Goal: Browse casually

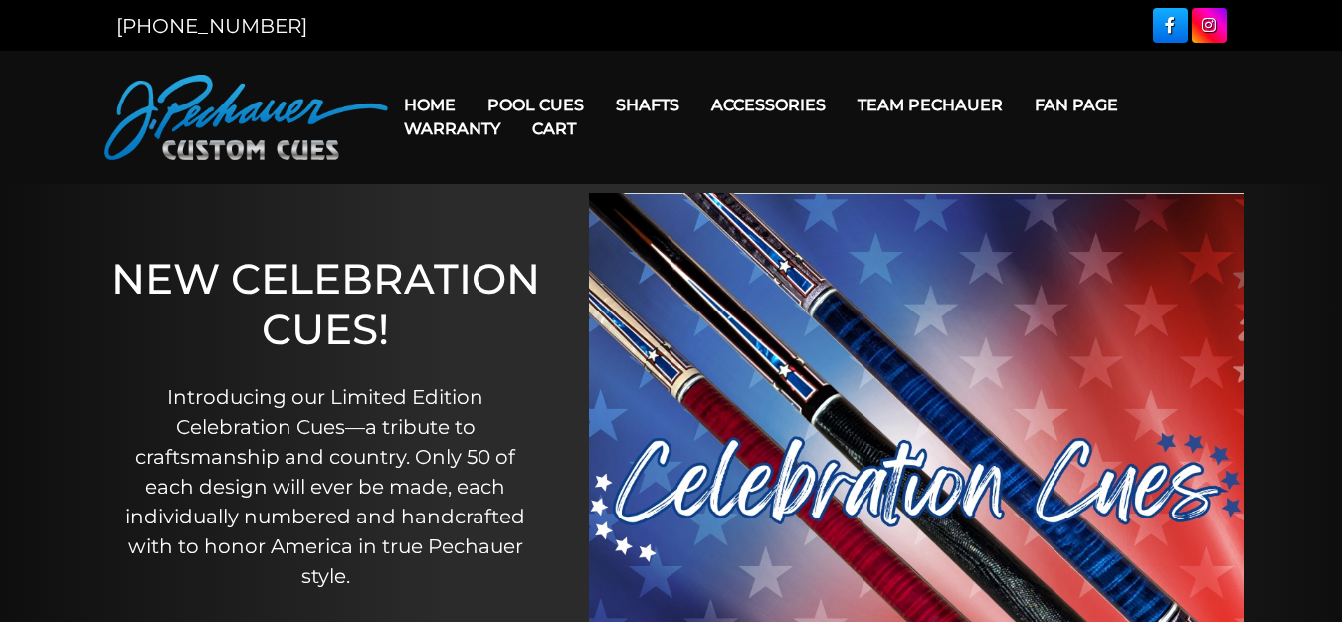
click at [537, 104] on link "Cart" at bounding box center [554, 128] width 76 height 51
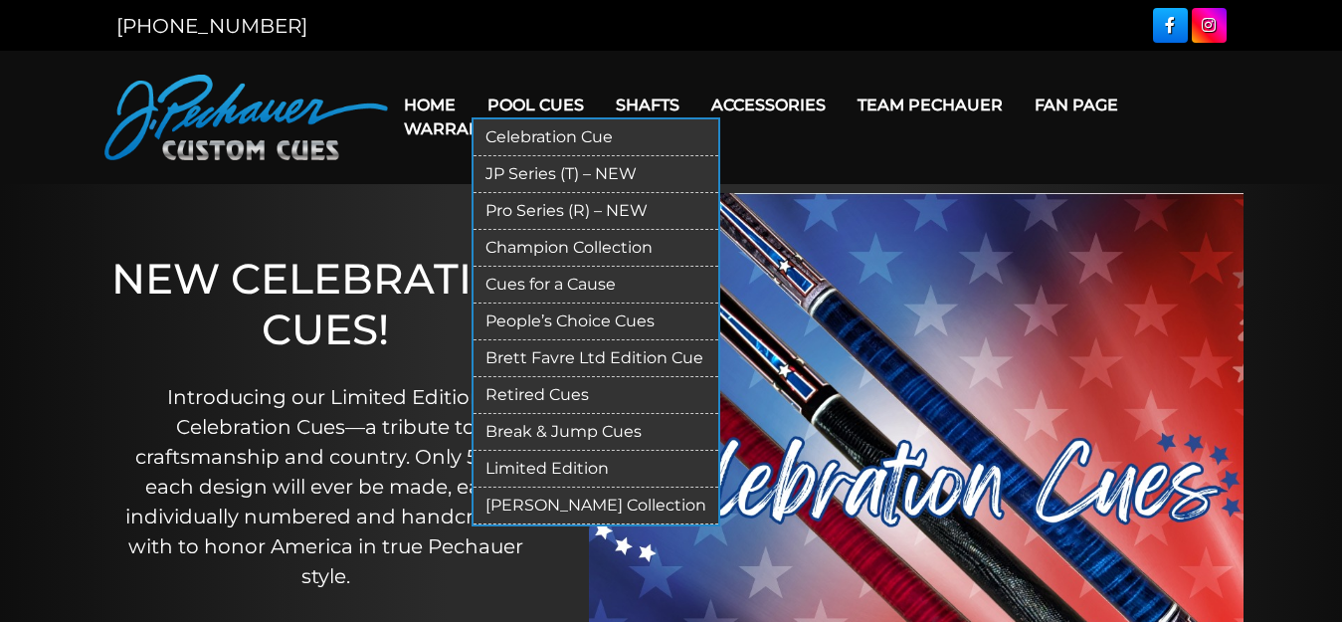
click at [533, 169] on link "JP Series (T) – NEW" at bounding box center [596, 174] width 245 height 37
click at [539, 385] on link "Retired Cues" at bounding box center [596, 395] width 245 height 37
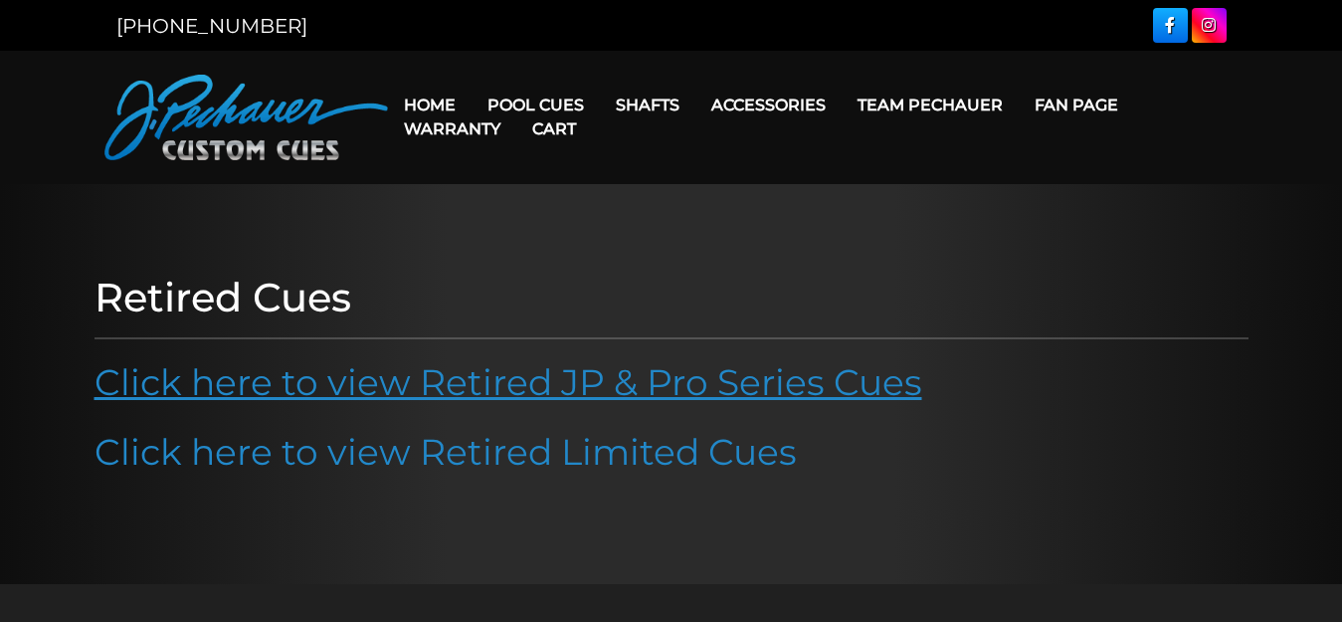
click at [603, 379] on link "Click here to view Retired JP & Pro Series Cues" at bounding box center [509, 382] width 828 height 44
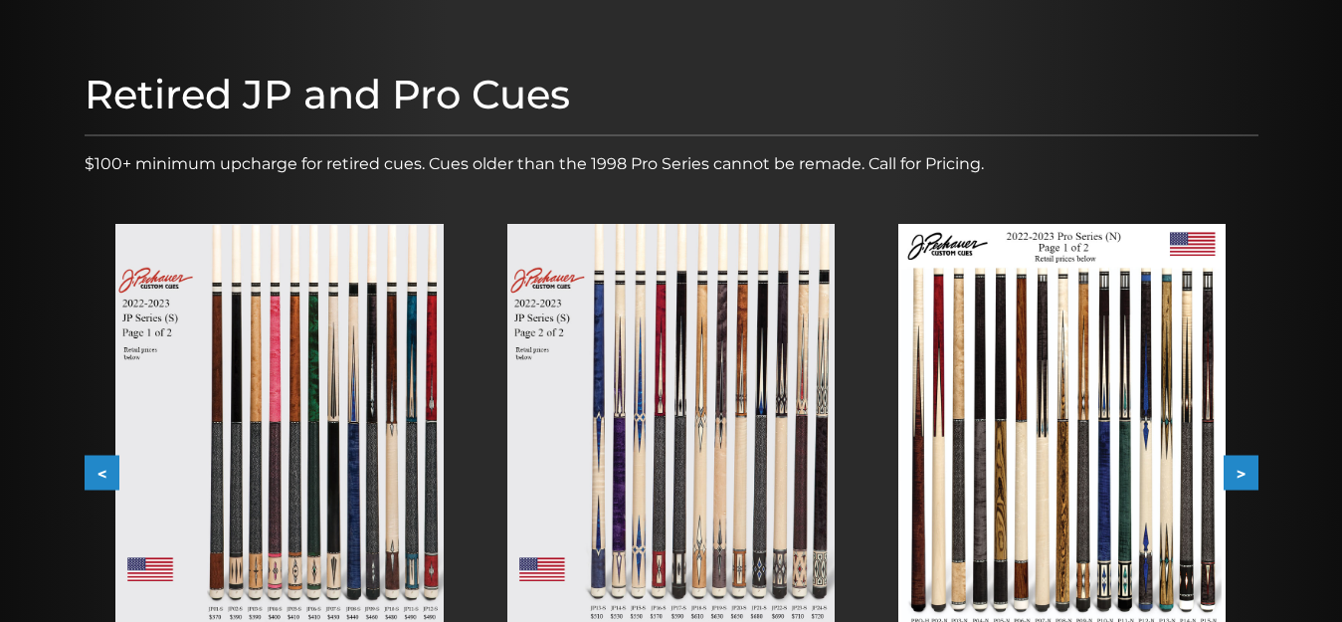
scroll to position [199, 0]
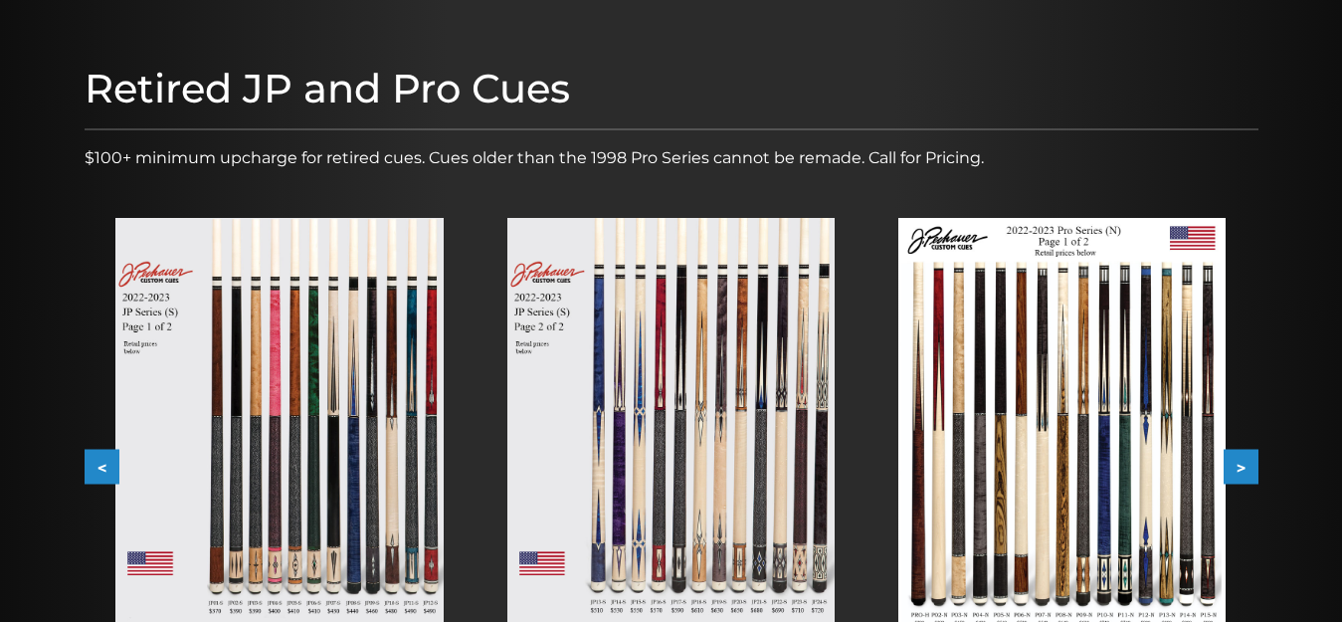
click at [111, 464] on button "<" at bounding box center [102, 467] width 35 height 35
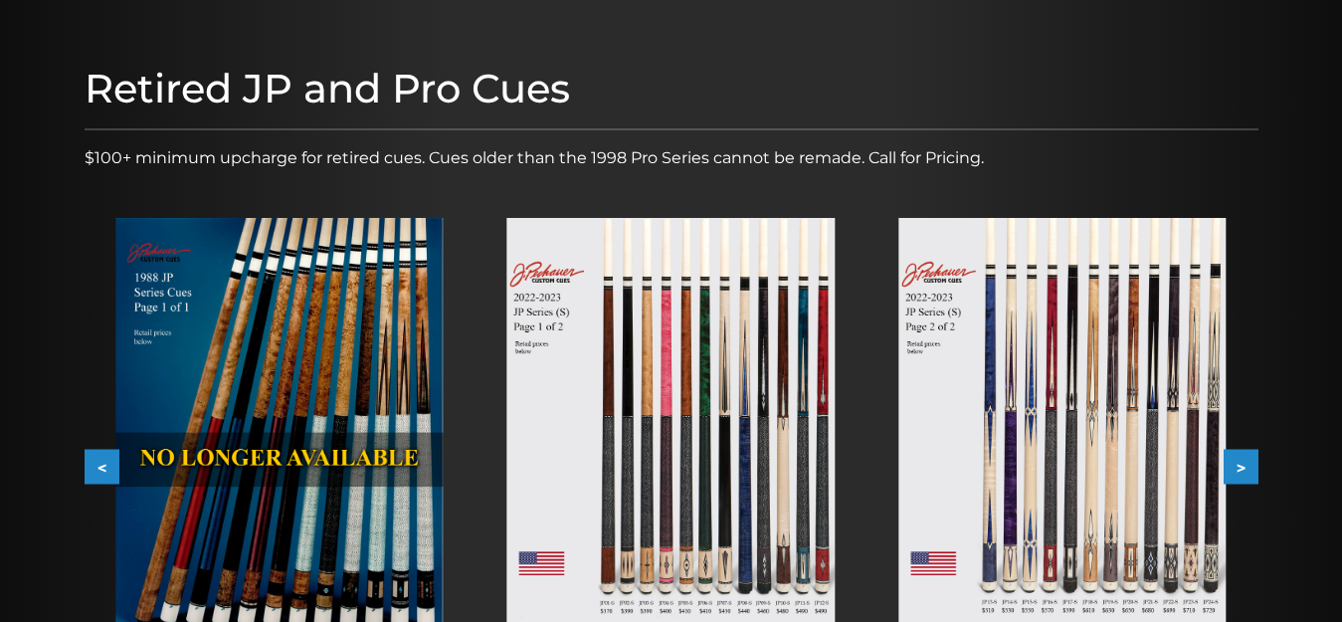
click at [100, 465] on button "<" at bounding box center [102, 467] width 35 height 35
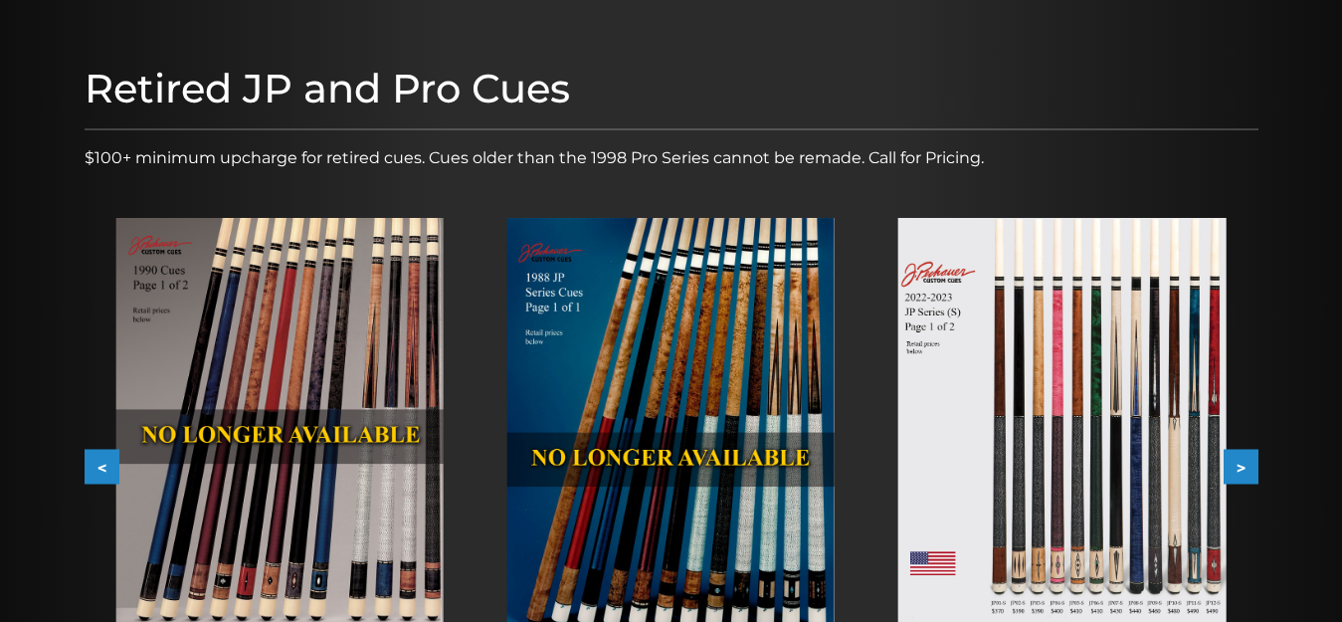
click at [100, 465] on button "<" at bounding box center [102, 467] width 35 height 35
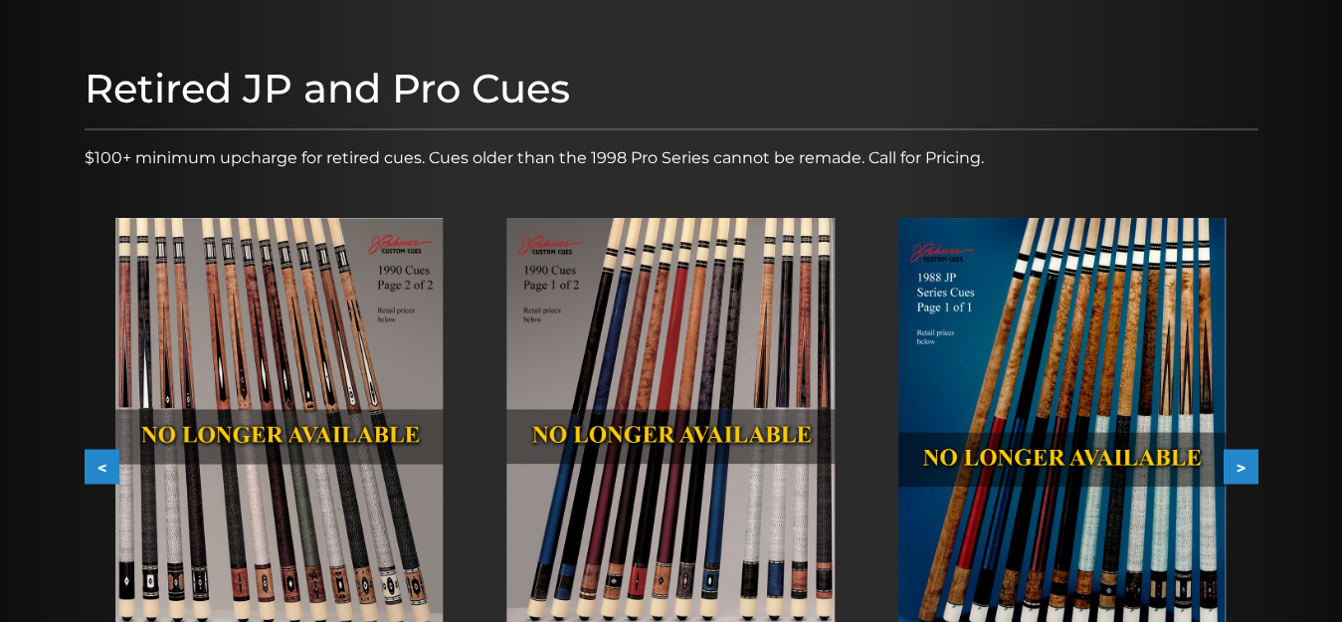
click at [100, 465] on button "<" at bounding box center [102, 467] width 35 height 35
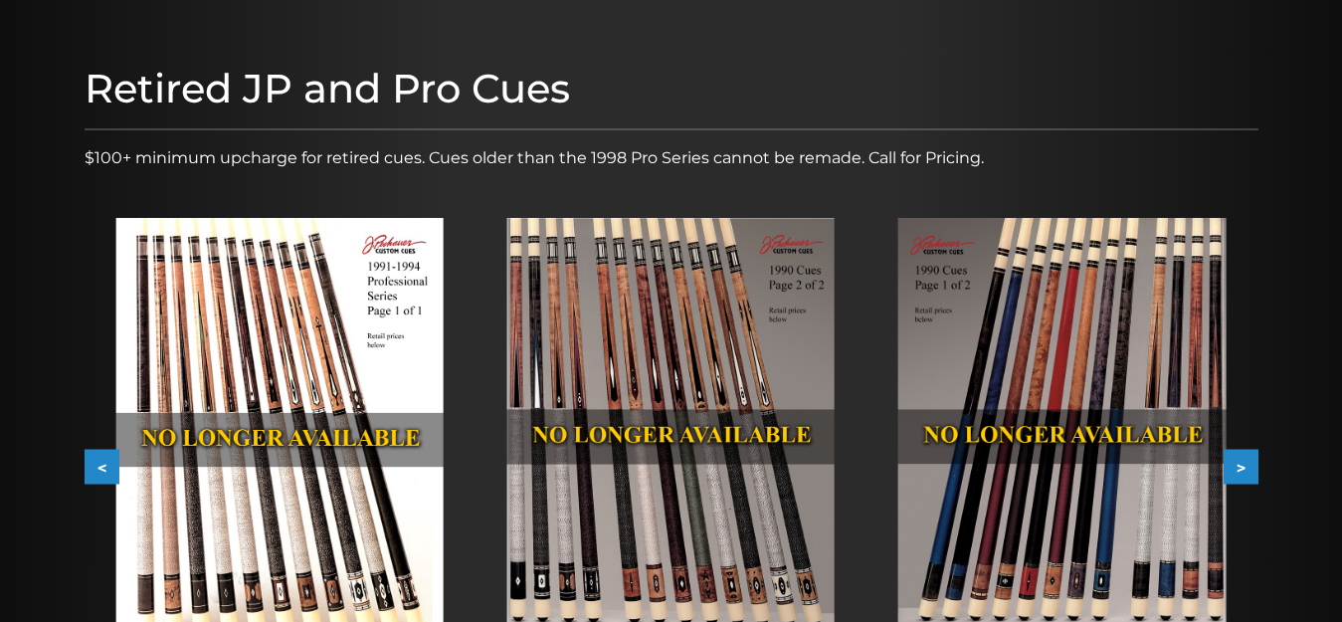
click at [100, 465] on button "<" at bounding box center [102, 467] width 35 height 35
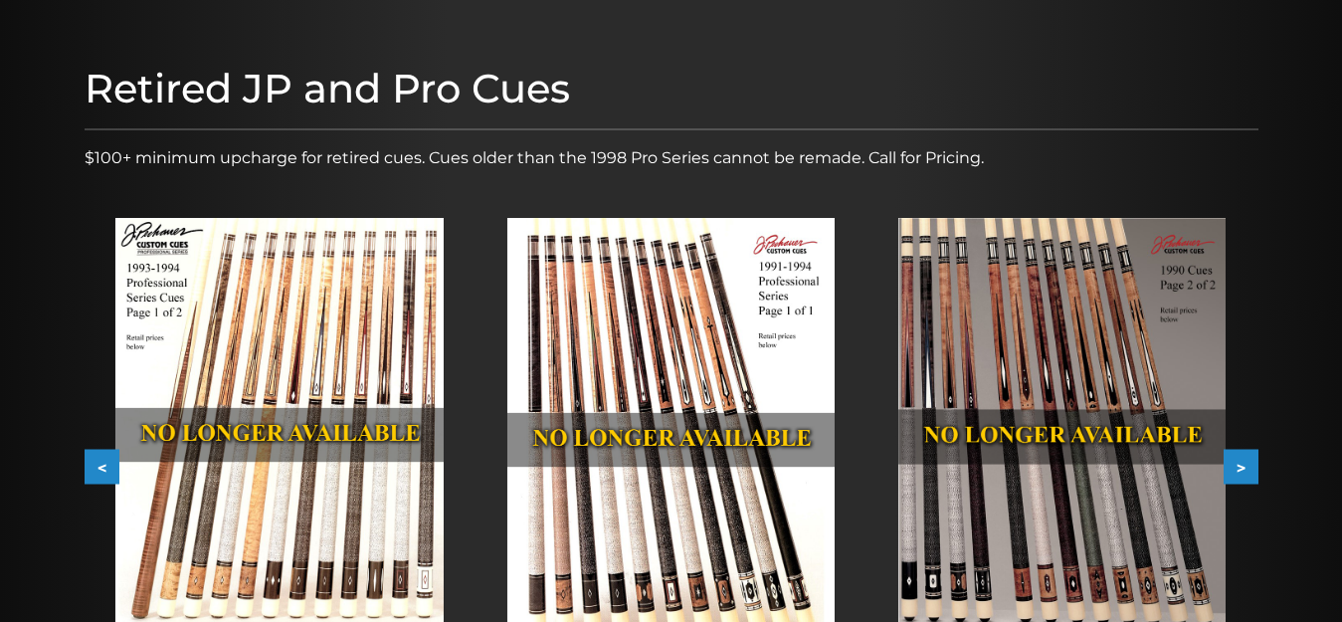
click at [100, 465] on button "<" at bounding box center [102, 467] width 35 height 35
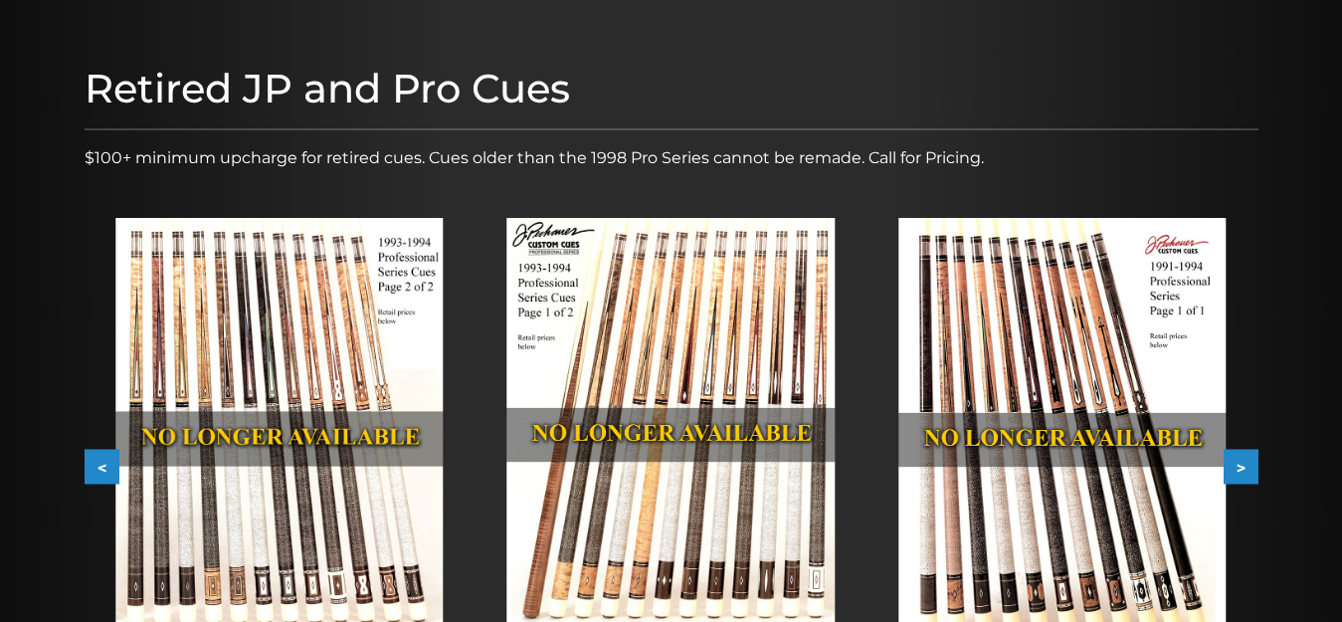
click at [100, 465] on button "<" at bounding box center [102, 467] width 35 height 35
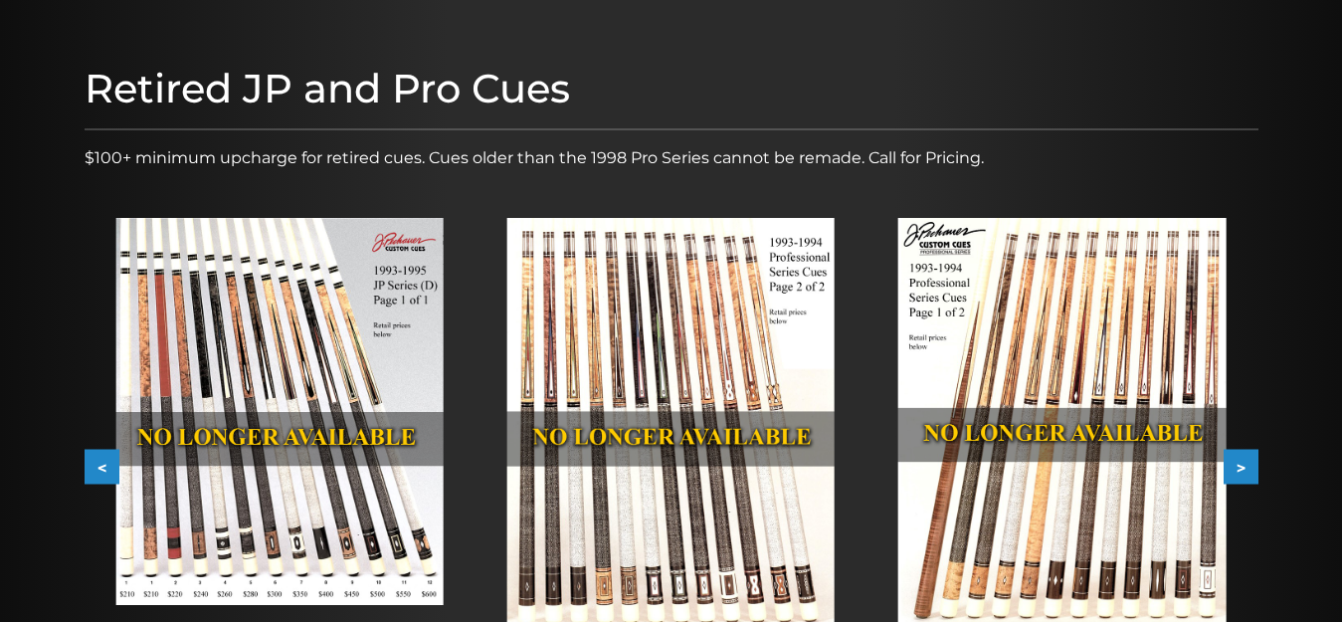
click at [100, 465] on button "<" at bounding box center [102, 467] width 35 height 35
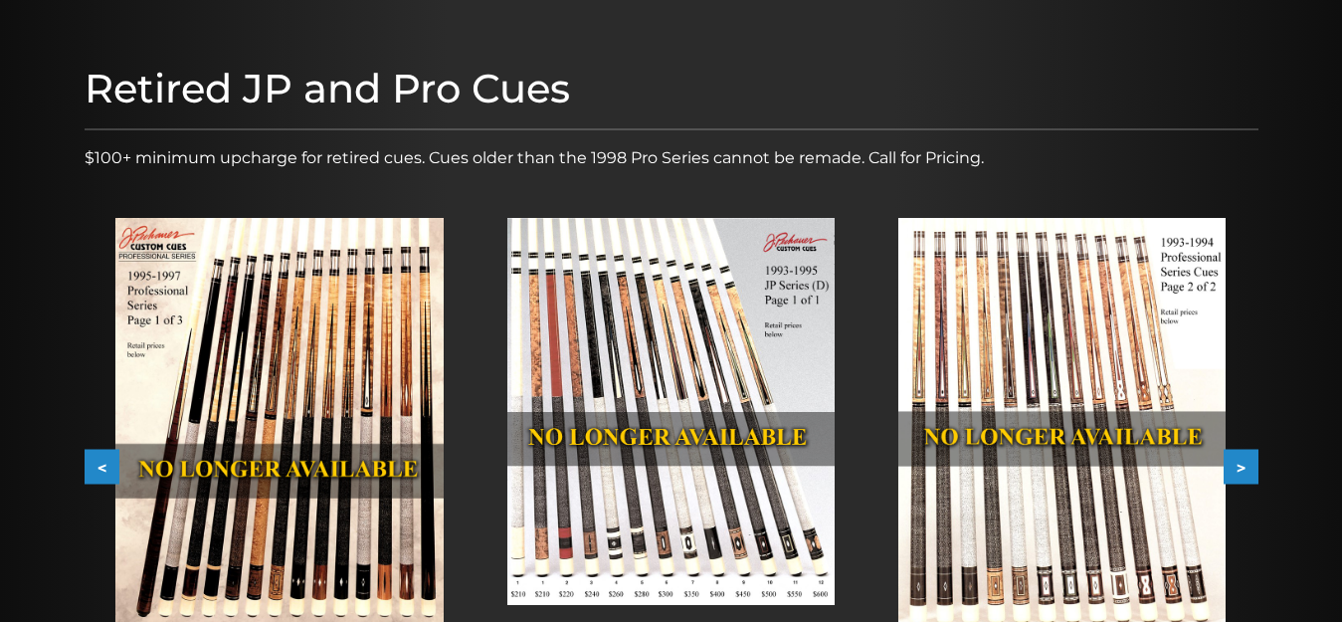
click at [100, 465] on button "<" at bounding box center [102, 467] width 35 height 35
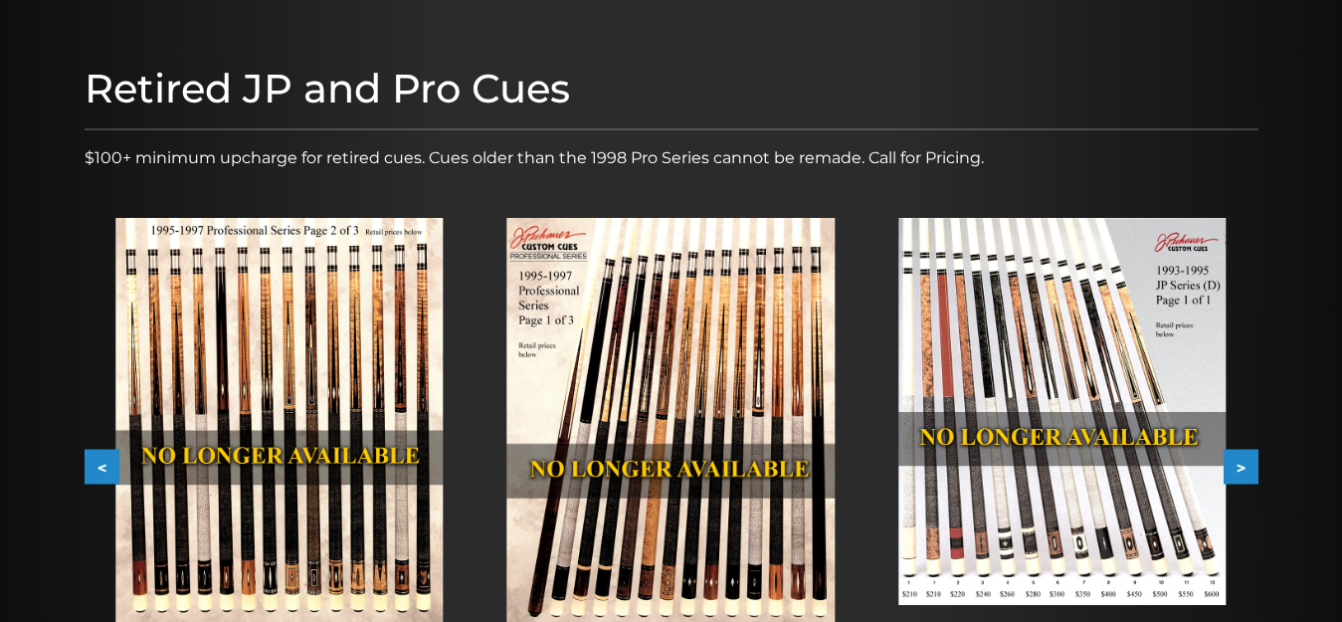
click at [100, 465] on button "<" at bounding box center [102, 467] width 35 height 35
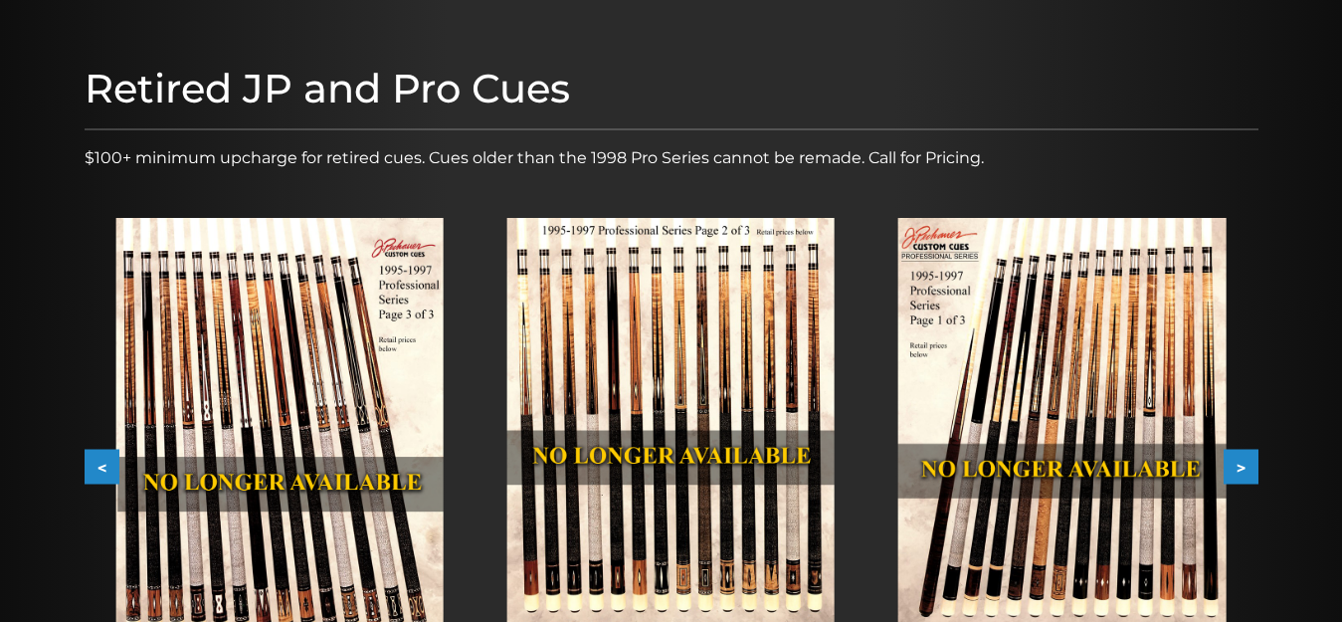
click at [100, 465] on button "<" at bounding box center [102, 467] width 35 height 35
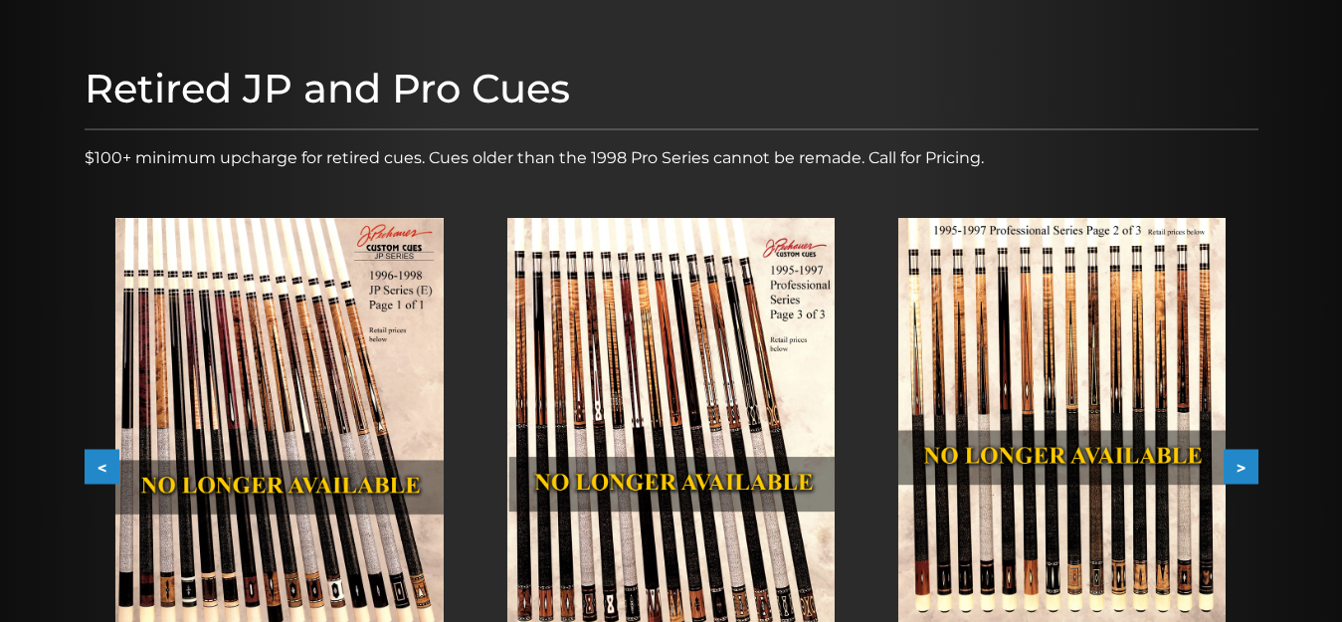
click at [100, 465] on button "<" at bounding box center [102, 467] width 35 height 35
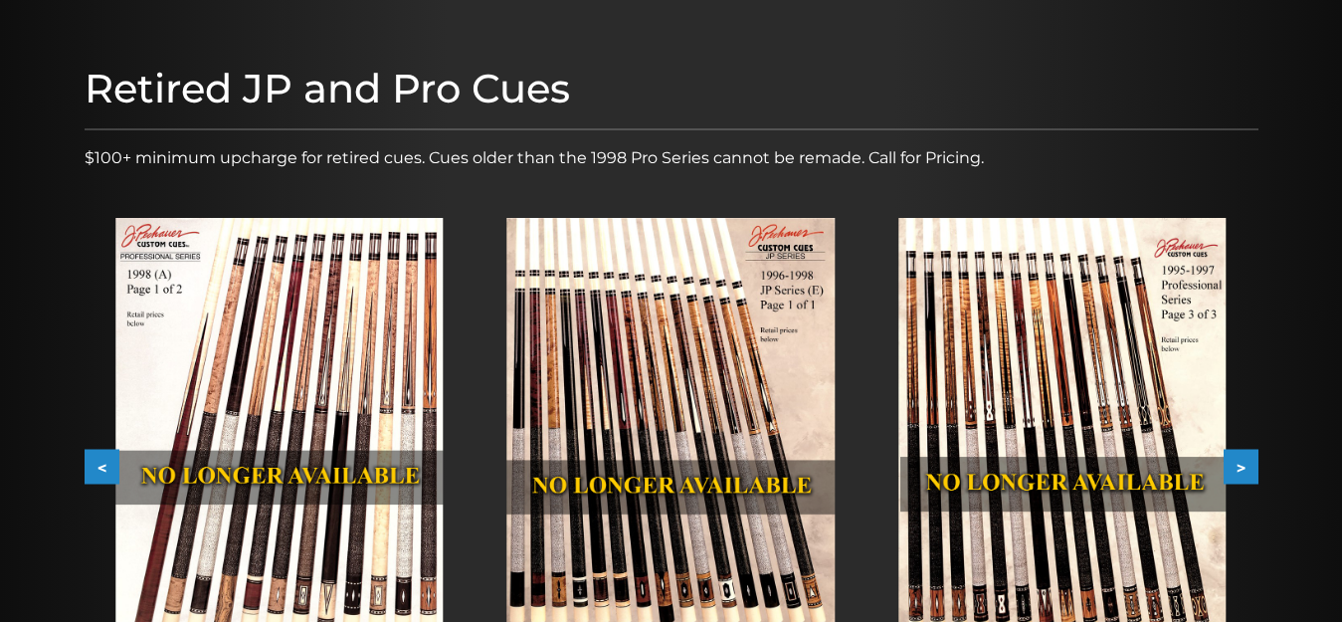
click at [100, 465] on button "<" at bounding box center [102, 467] width 35 height 35
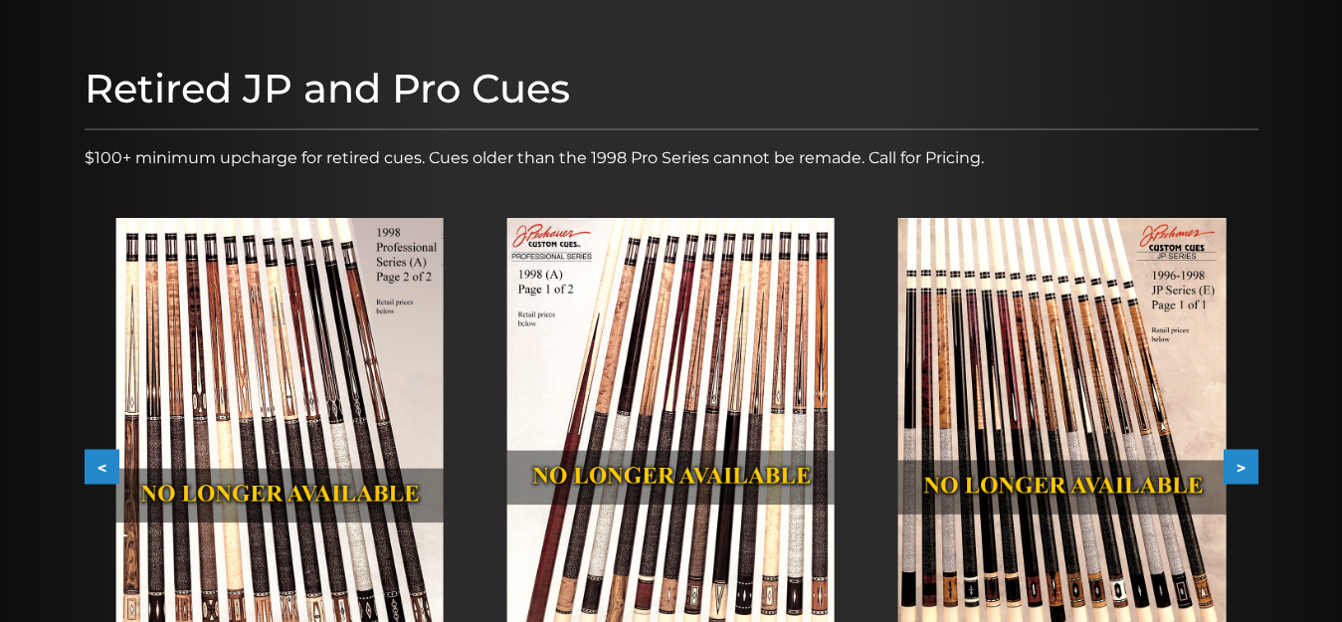
click at [100, 465] on button "<" at bounding box center [102, 467] width 35 height 35
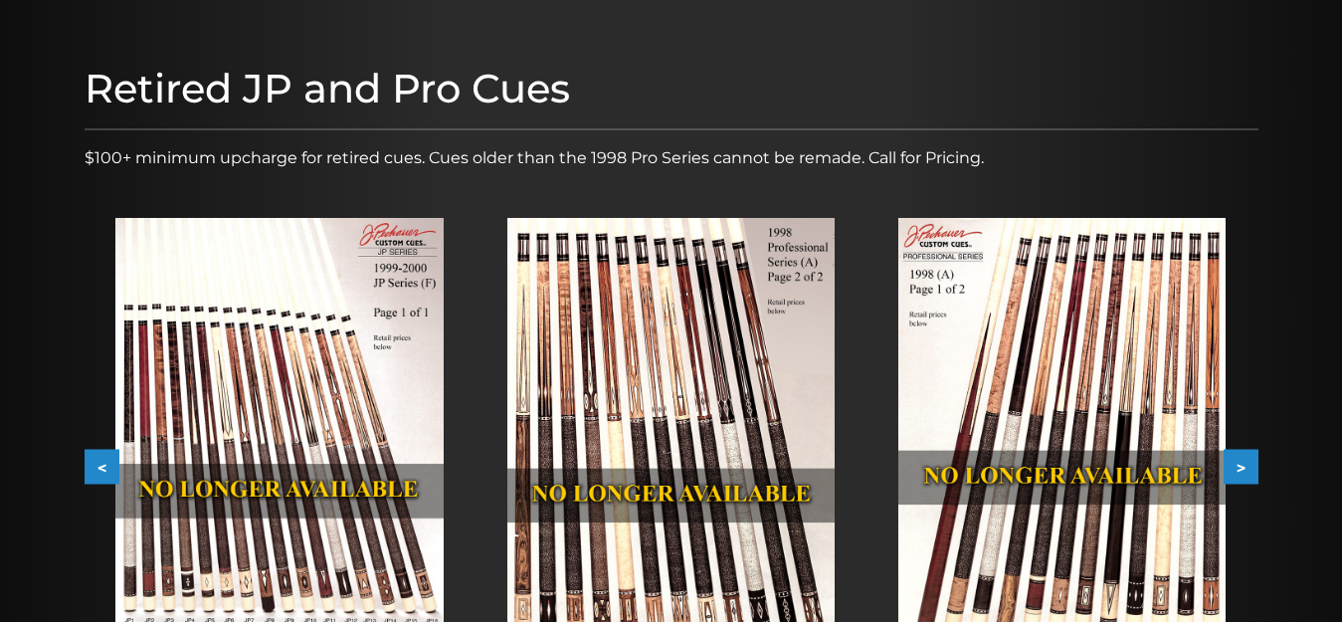
click at [100, 465] on button "<" at bounding box center [102, 467] width 35 height 35
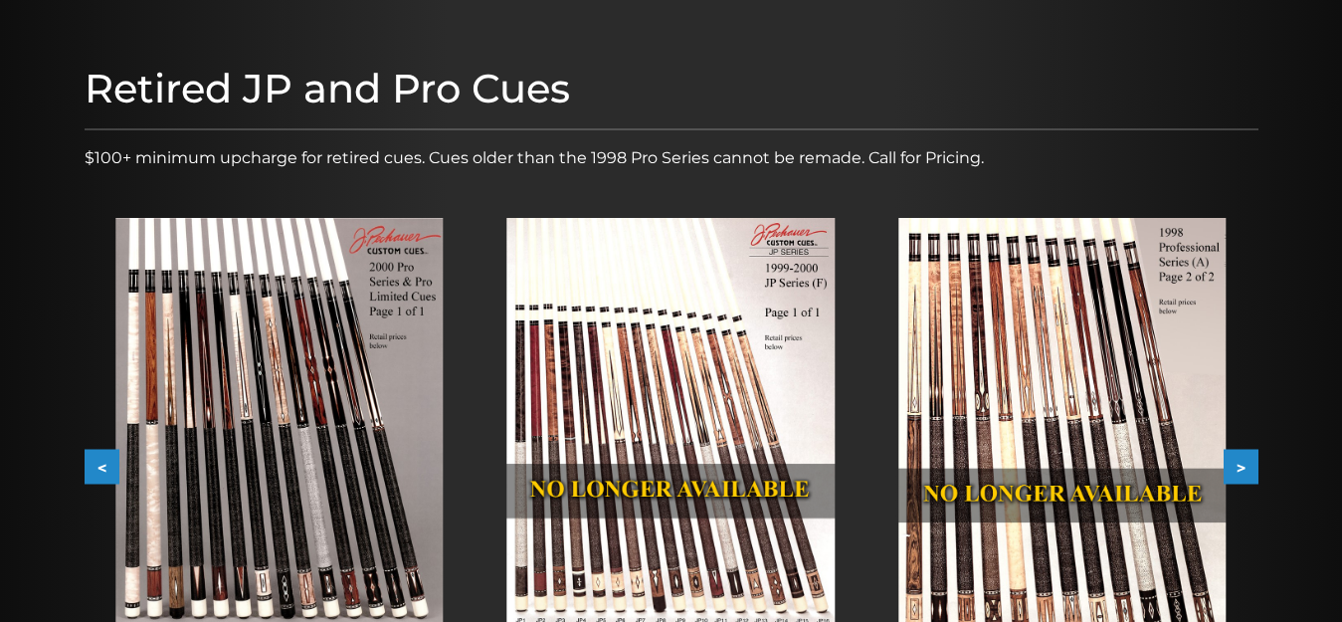
click at [100, 465] on button "<" at bounding box center [102, 467] width 35 height 35
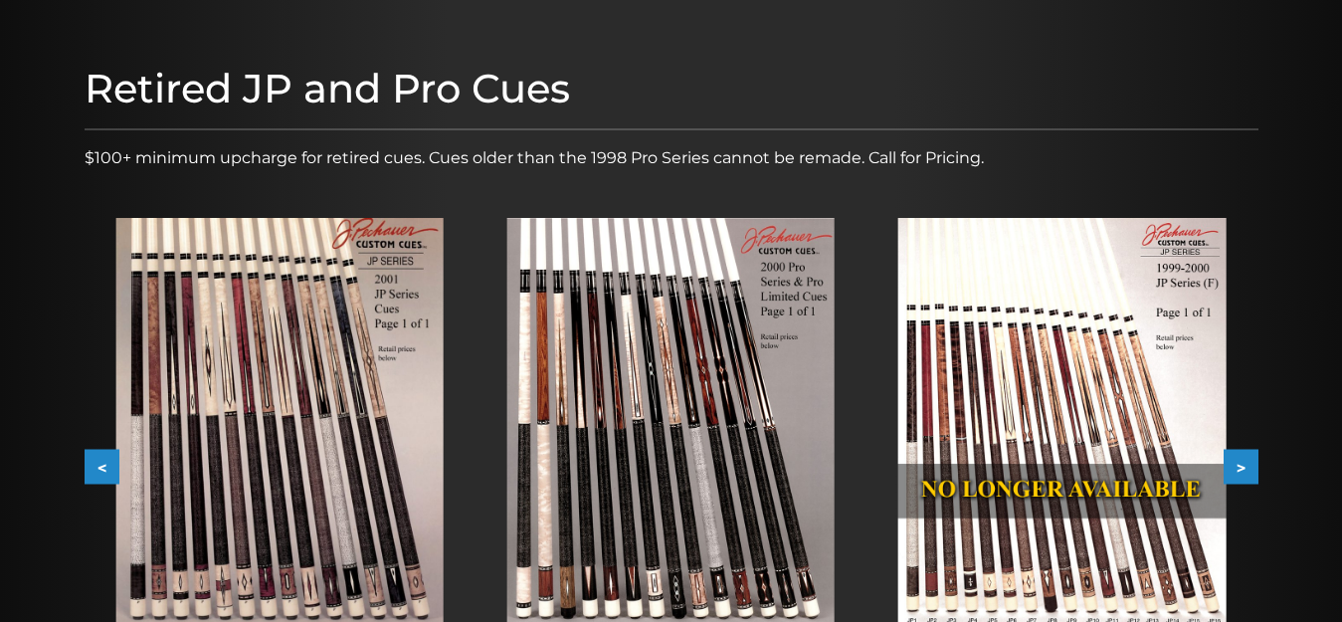
click at [100, 465] on button "<" at bounding box center [102, 467] width 35 height 35
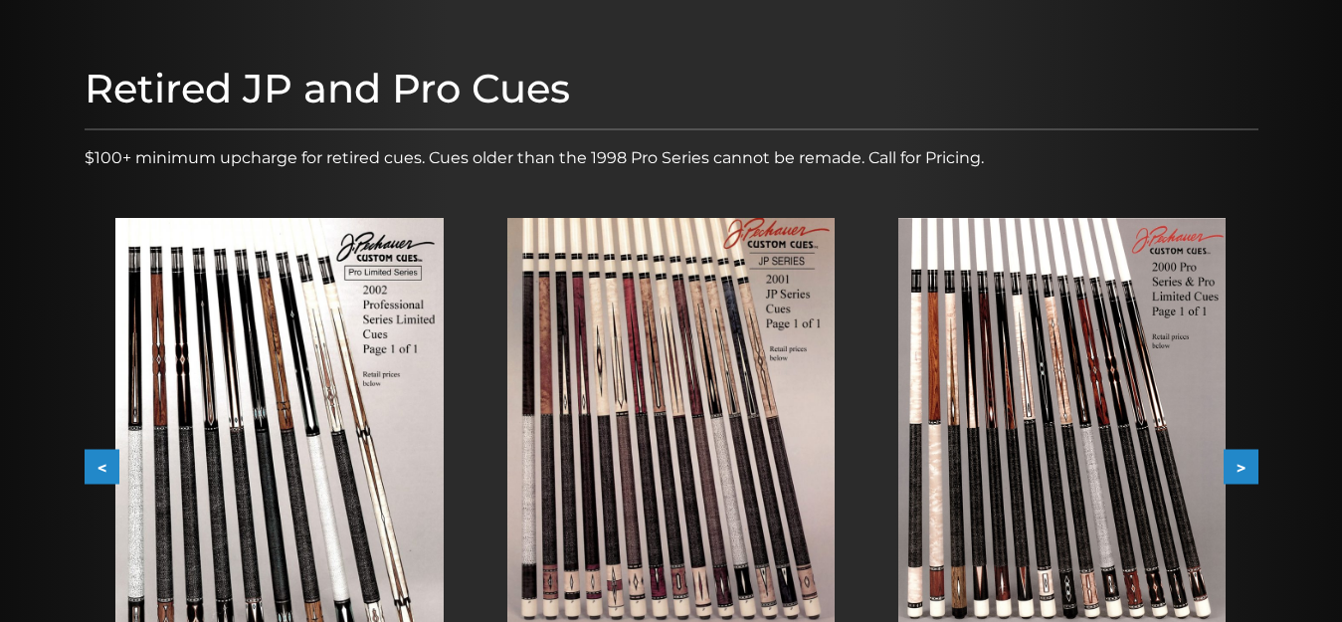
click at [100, 465] on button "<" at bounding box center [102, 467] width 35 height 35
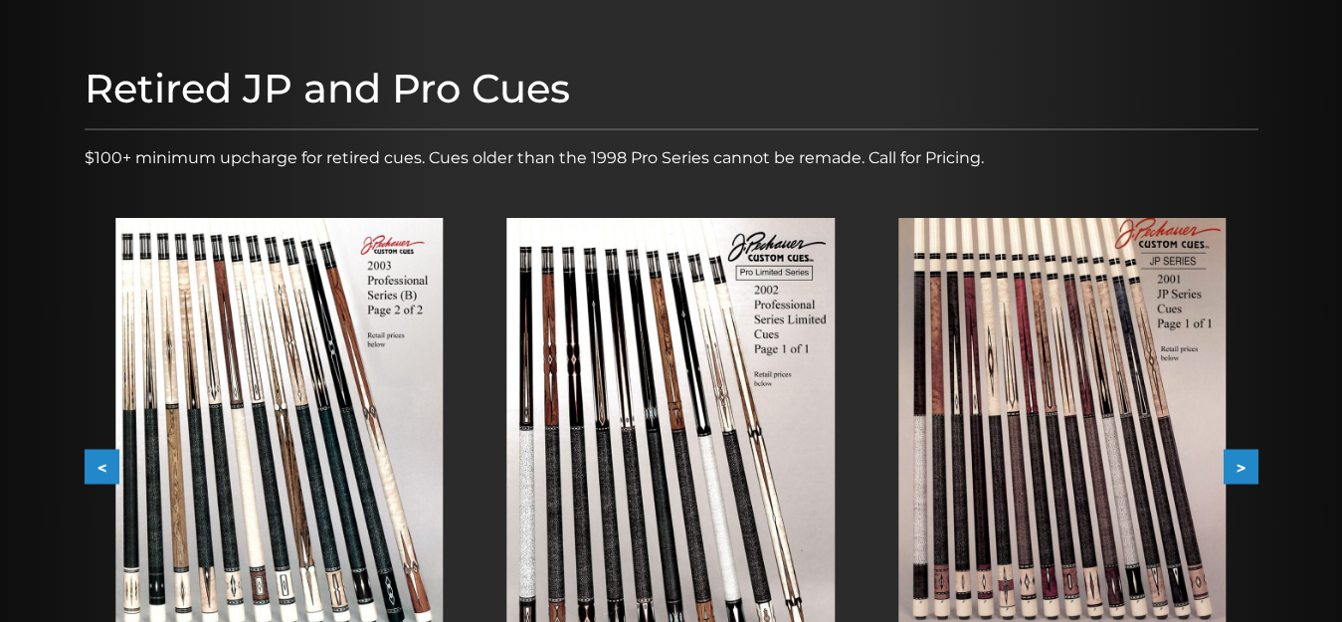
click at [100, 465] on button "<" at bounding box center [102, 467] width 35 height 35
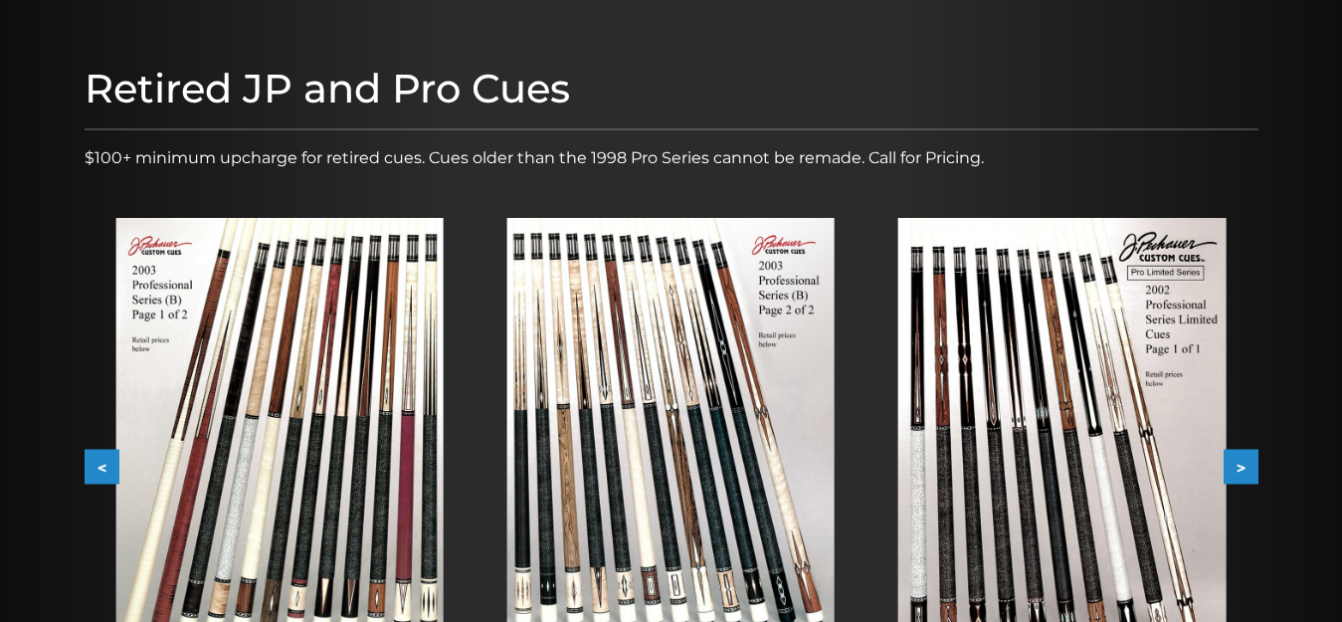
click at [100, 465] on button "<" at bounding box center [102, 467] width 35 height 35
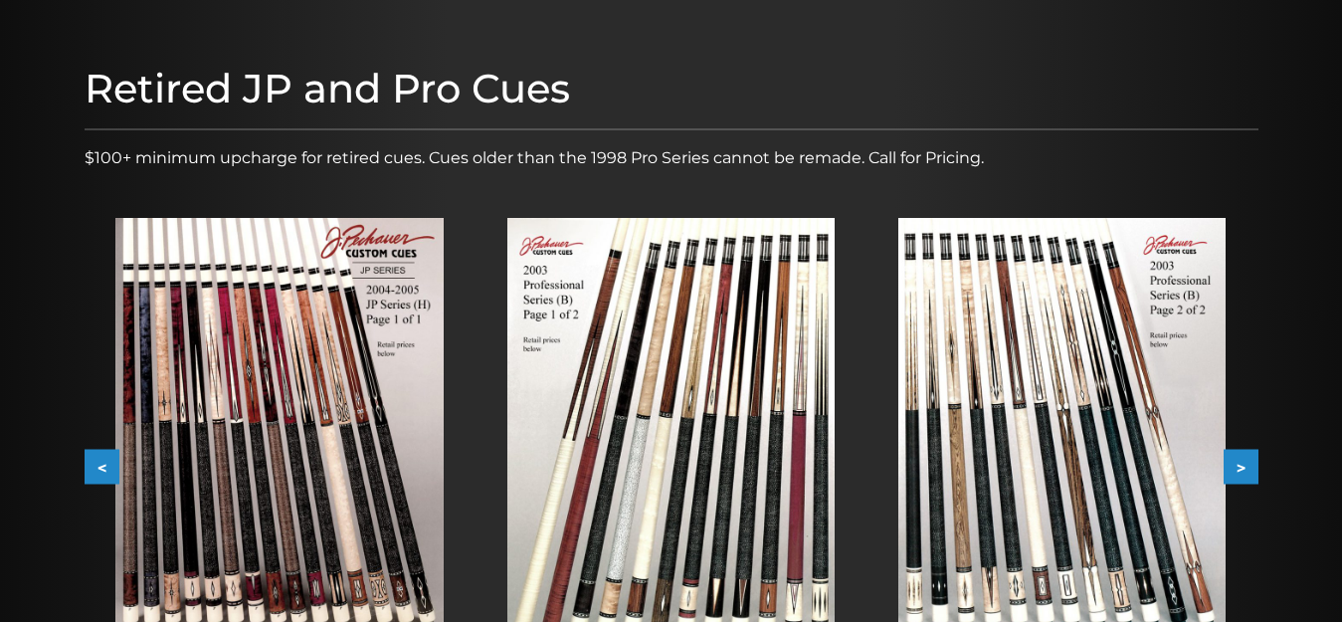
click at [100, 465] on button "<" at bounding box center [102, 467] width 35 height 35
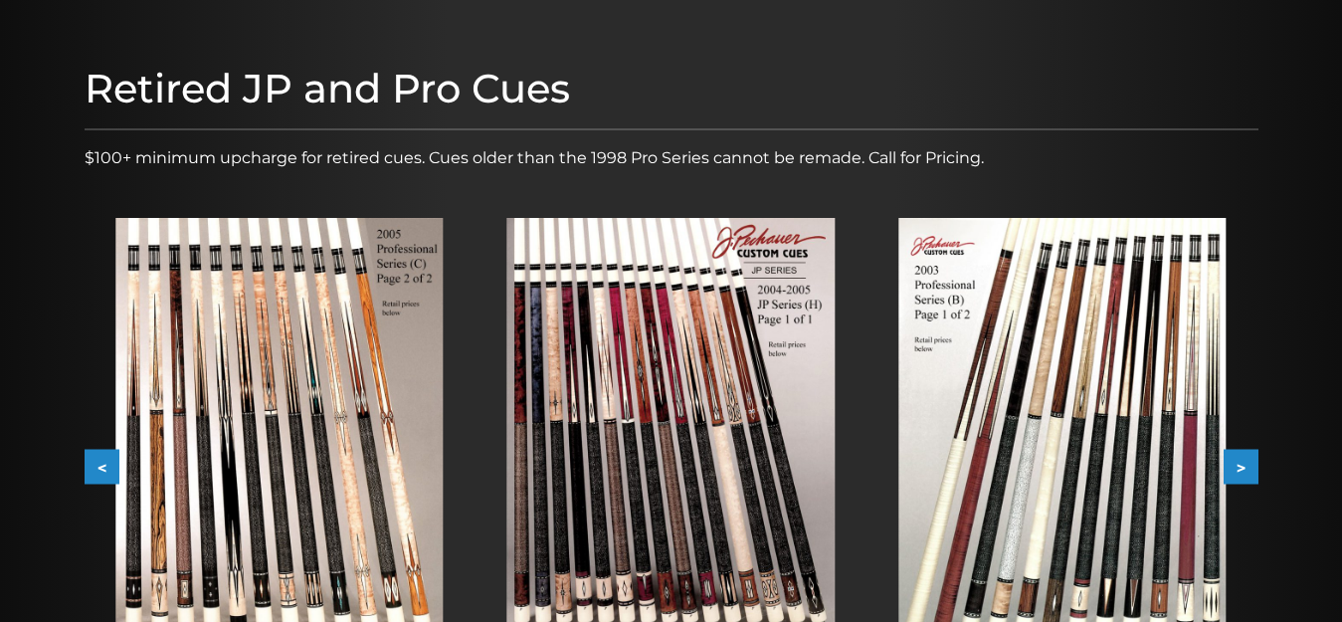
click at [100, 465] on button "<" at bounding box center [102, 467] width 35 height 35
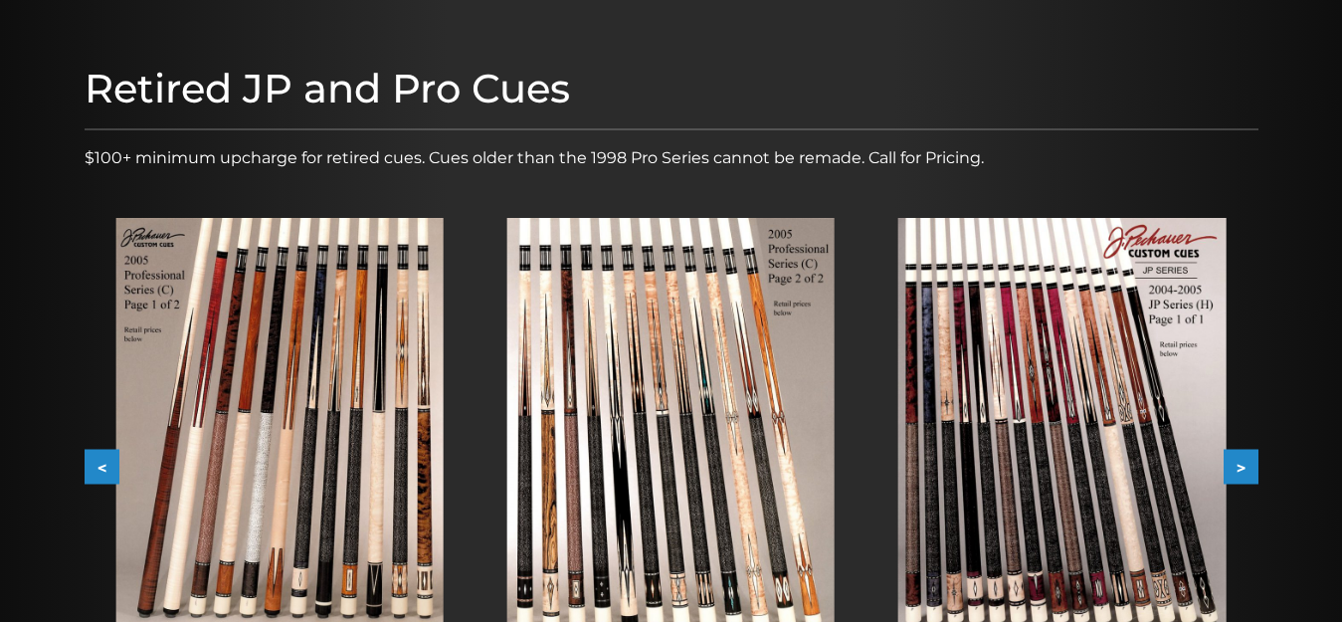
click at [100, 465] on button "<" at bounding box center [102, 467] width 35 height 35
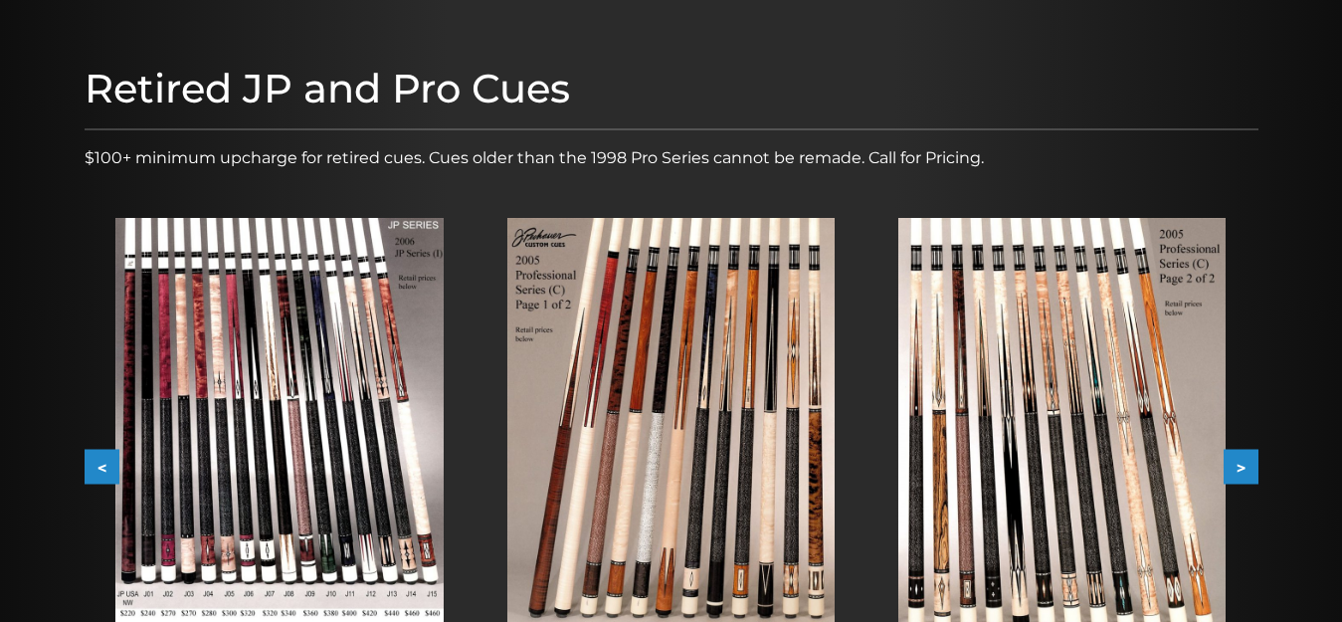
click at [100, 465] on button "<" at bounding box center [102, 467] width 35 height 35
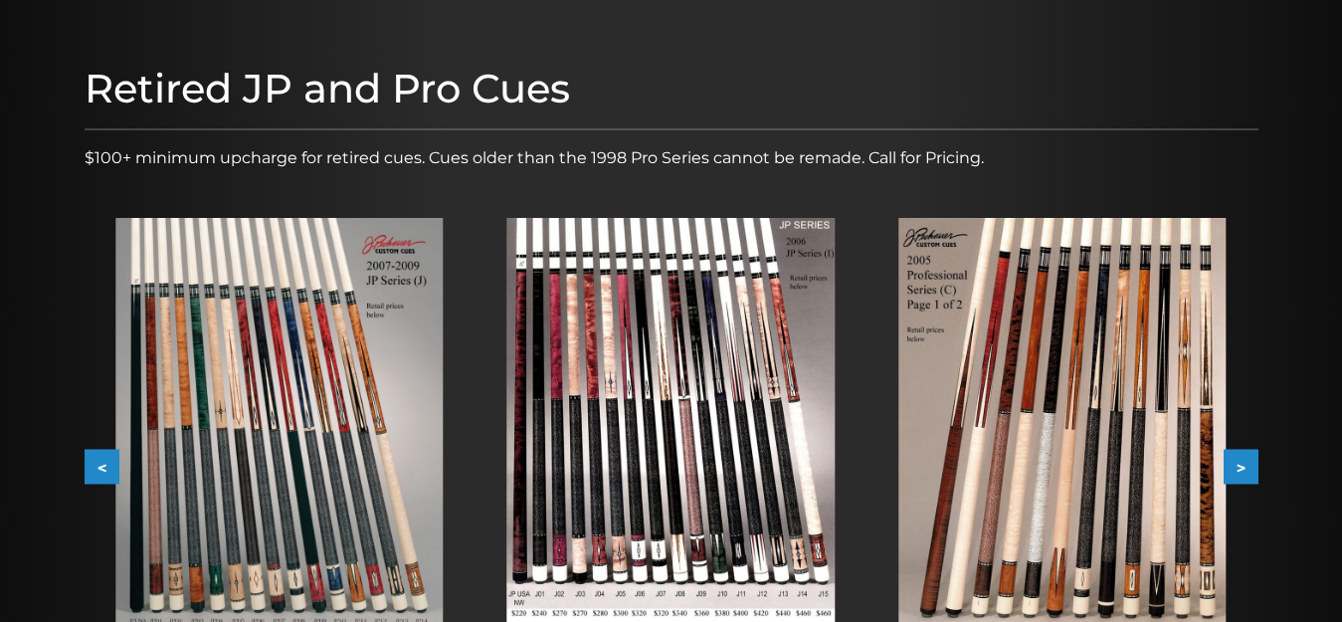
click at [100, 465] on button "<" at bounding box center [102, 467] width 35 height 35
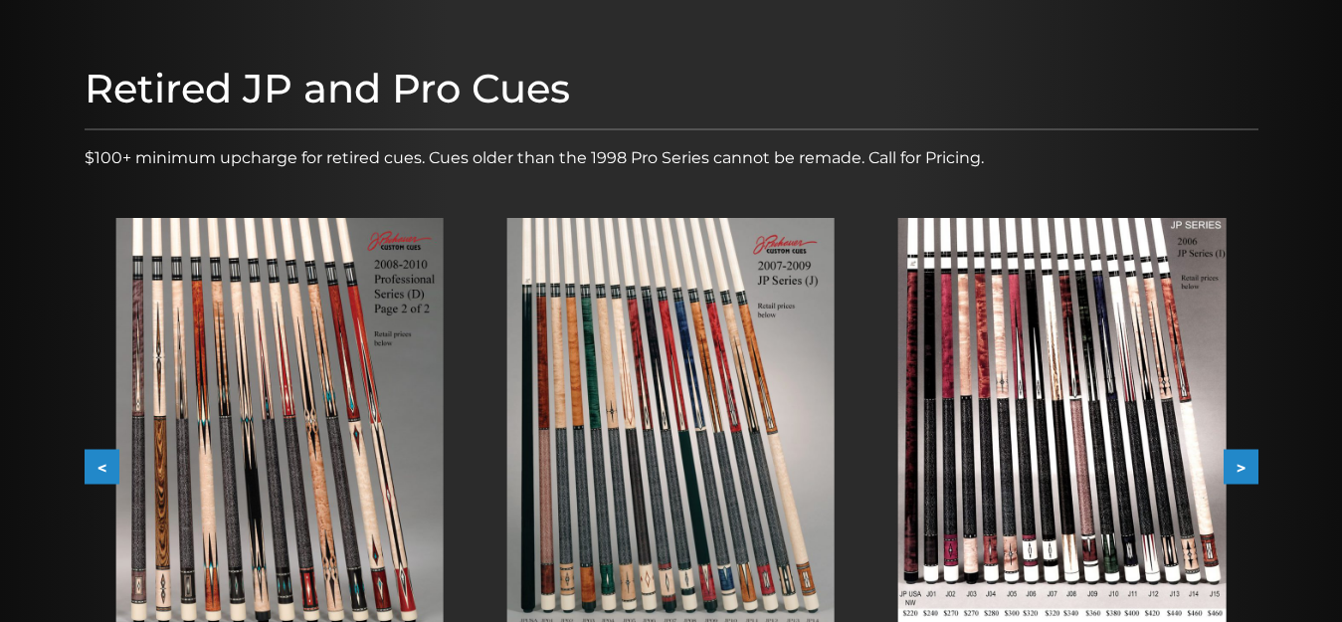
click at [622, 358] on img at bounding box center [670, 429] width 327 height 423
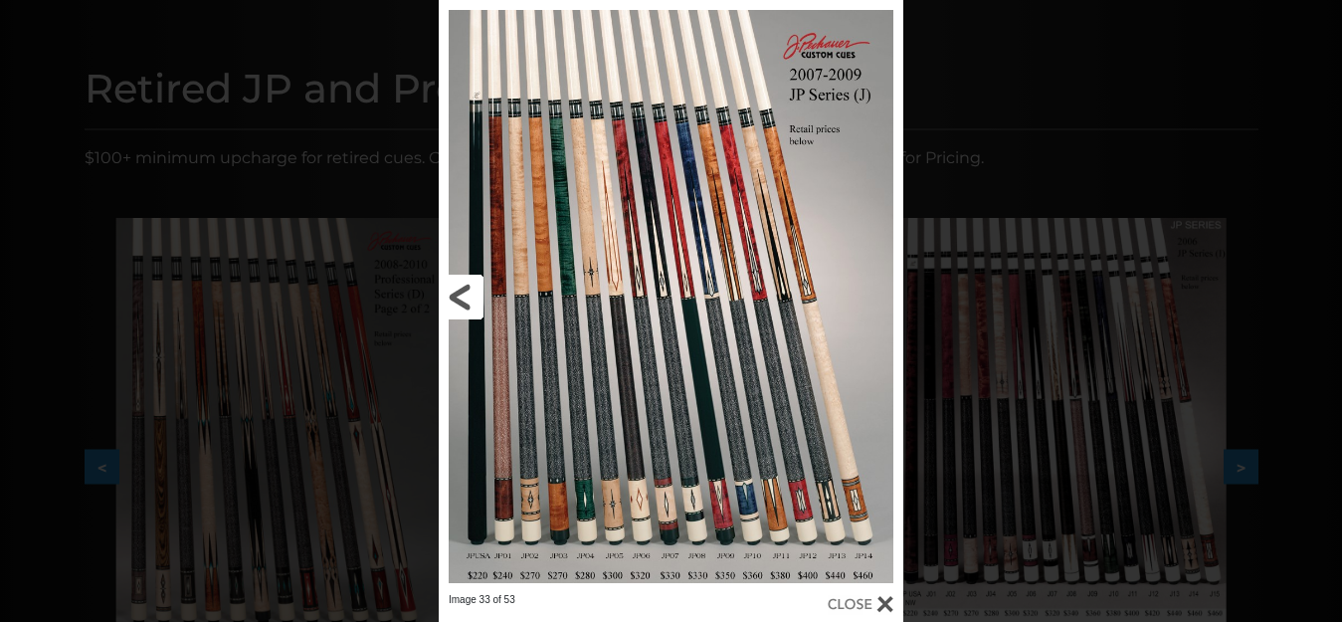
click at [616, 286] on link at bounding box center [543, 296] width 209 height 593
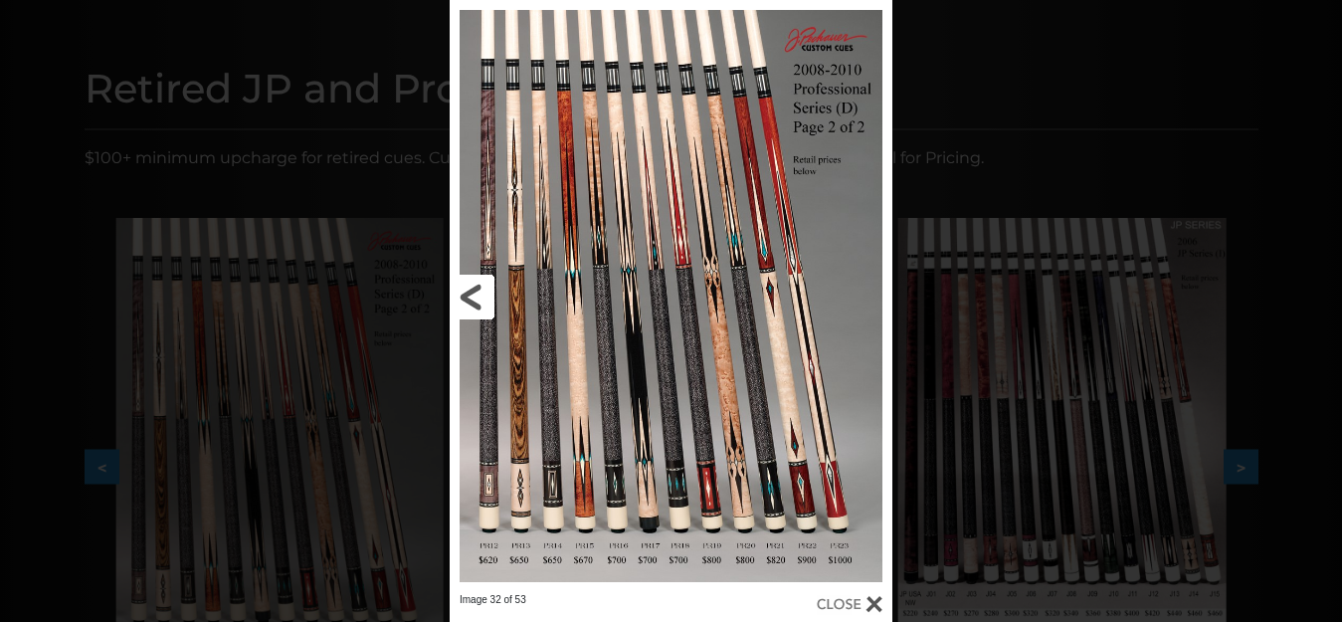
click at [473, 304] on link at bounding box center [549, 296] width 199 height 593
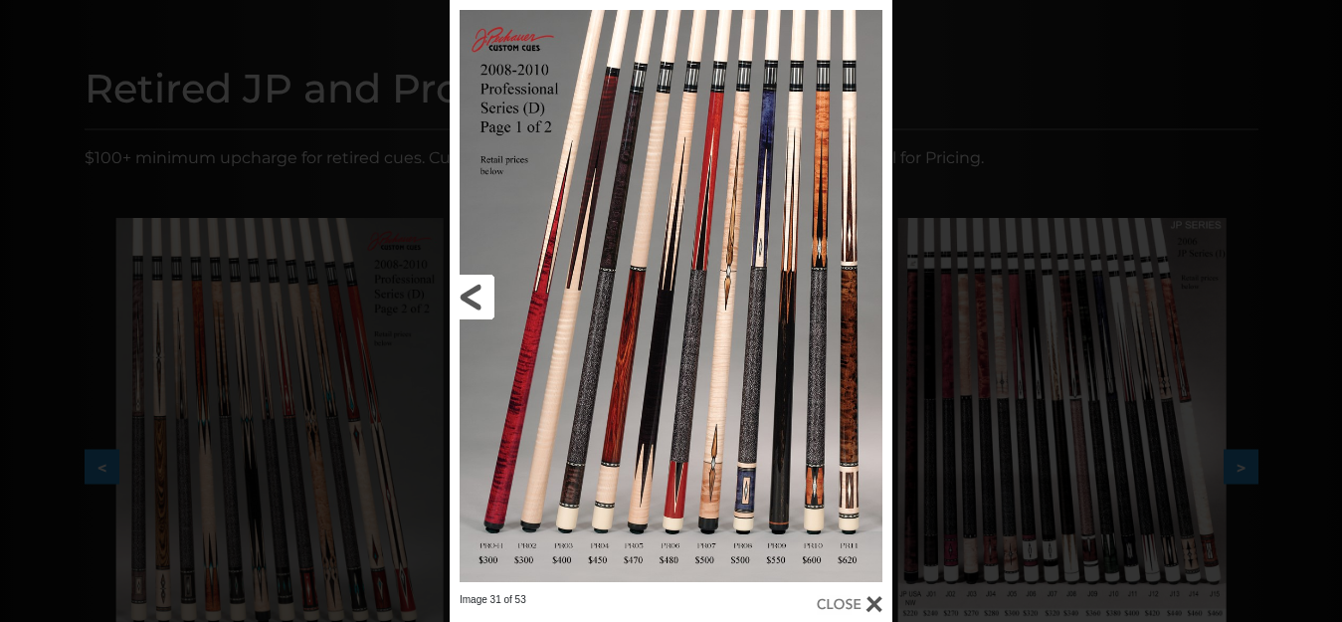
click at [473, 304] on link at bounding box center [549, 296] width 199 height 593
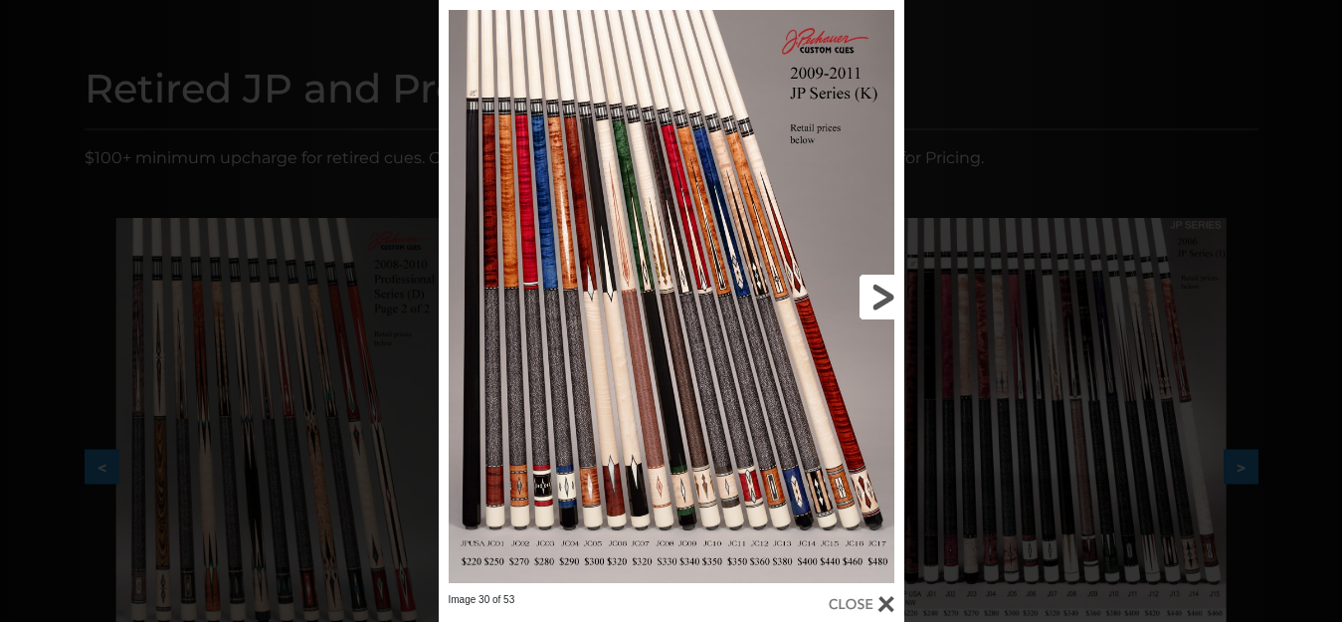
click at [889, 297] on link at bounding box center [800, 296] width 210 height 593
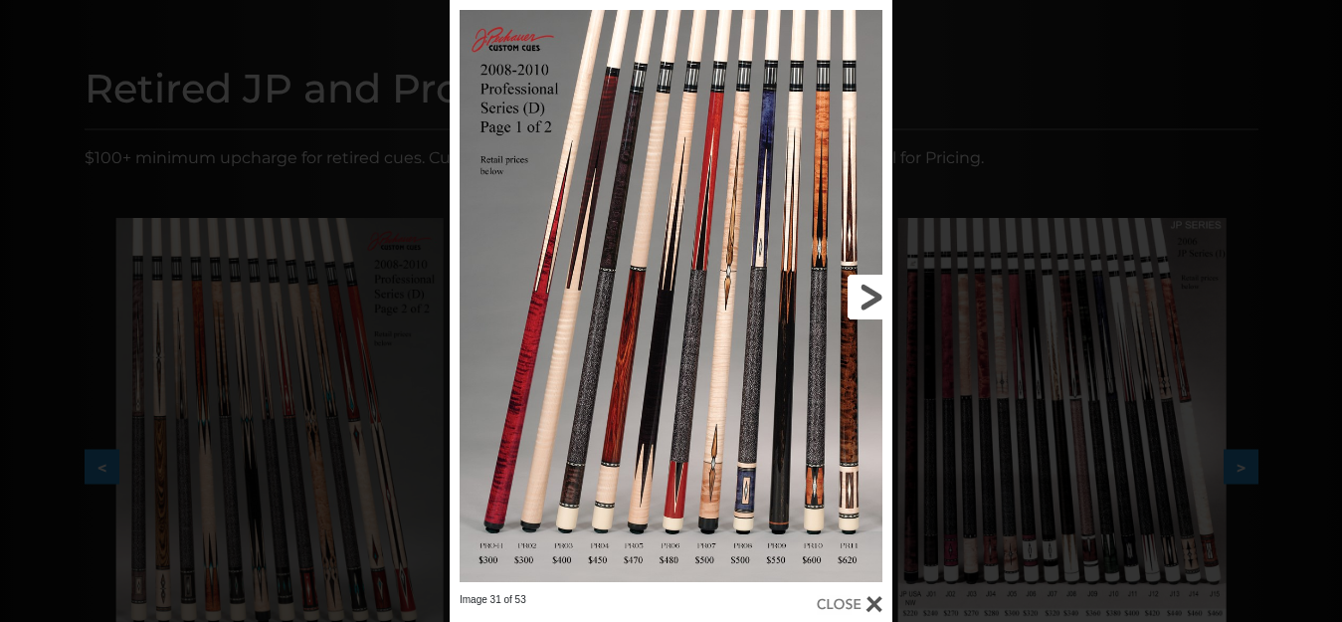
click at [872, 296] on link at bounding box center [793, 296] width 199 height 593
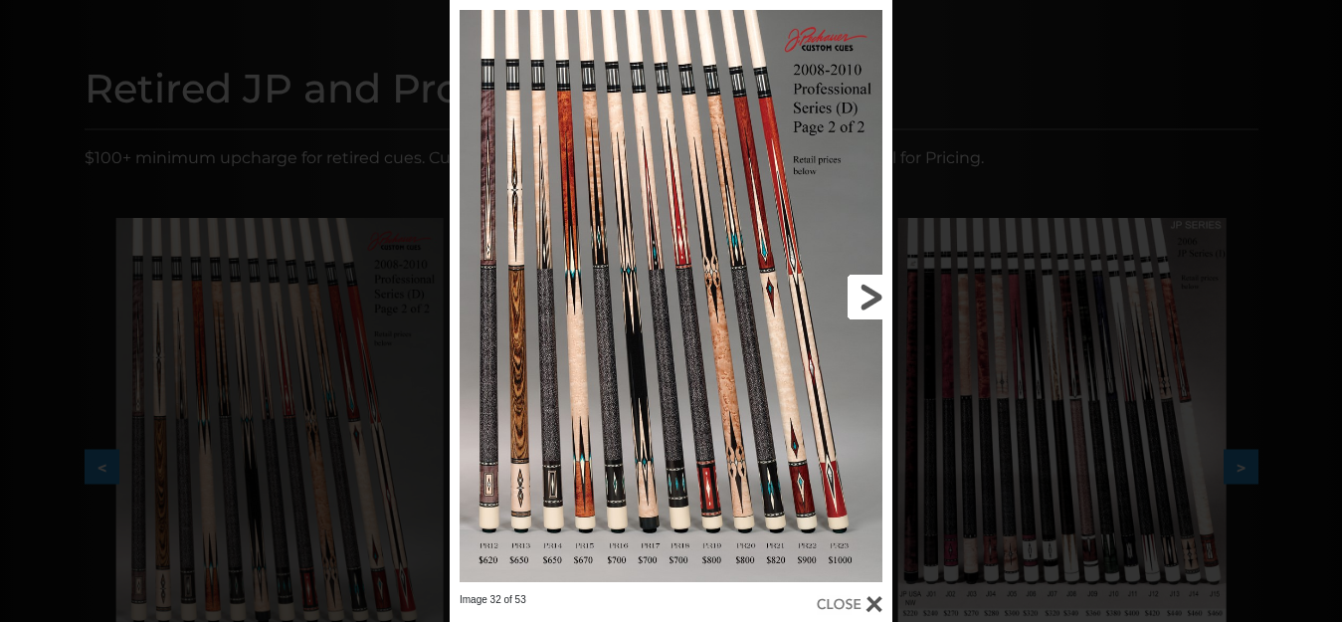
click at [872, 296] on link at bounding box center [793, 296] width 199 height 593
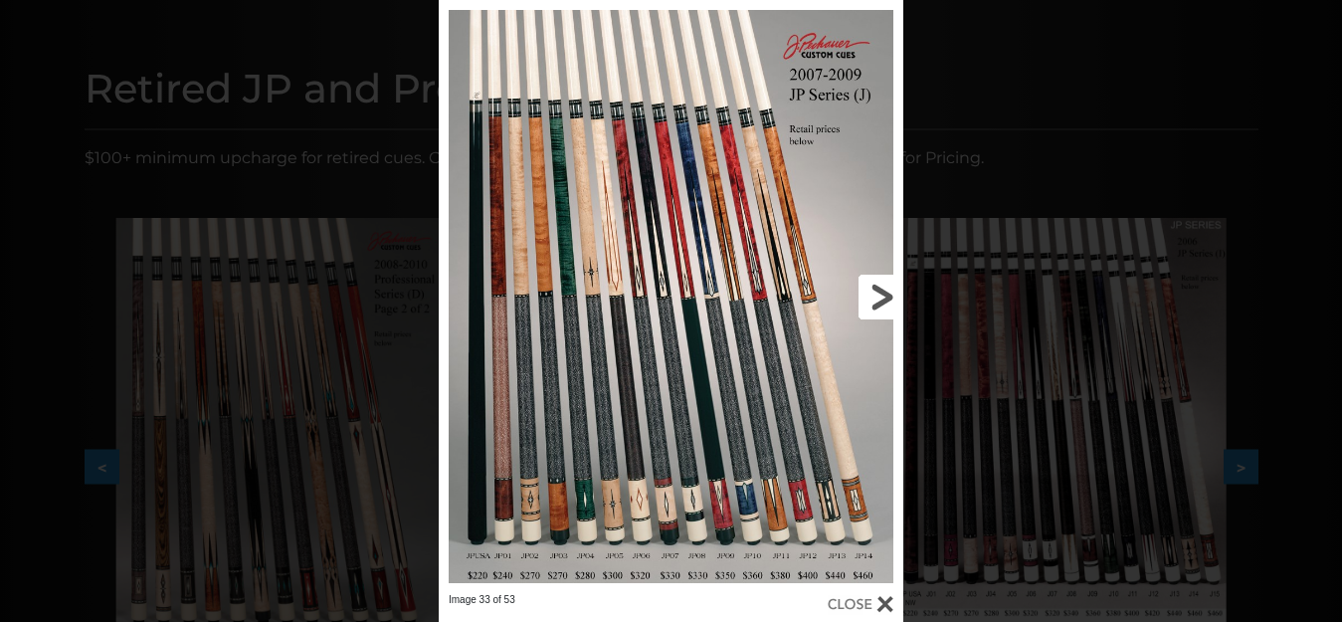
click at [872, 296] on link at bounding box center [799, 296] width 209 height 593
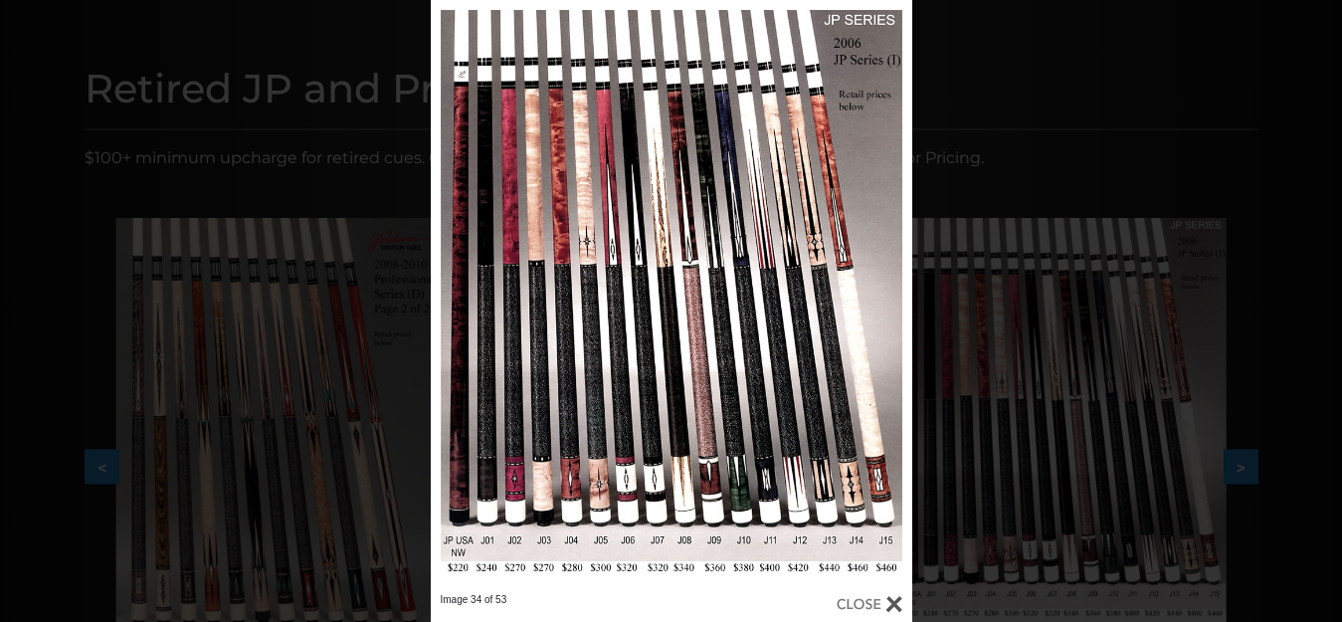
click at [869, 613] on div at bounding box center [870, 604] width 66 height 22
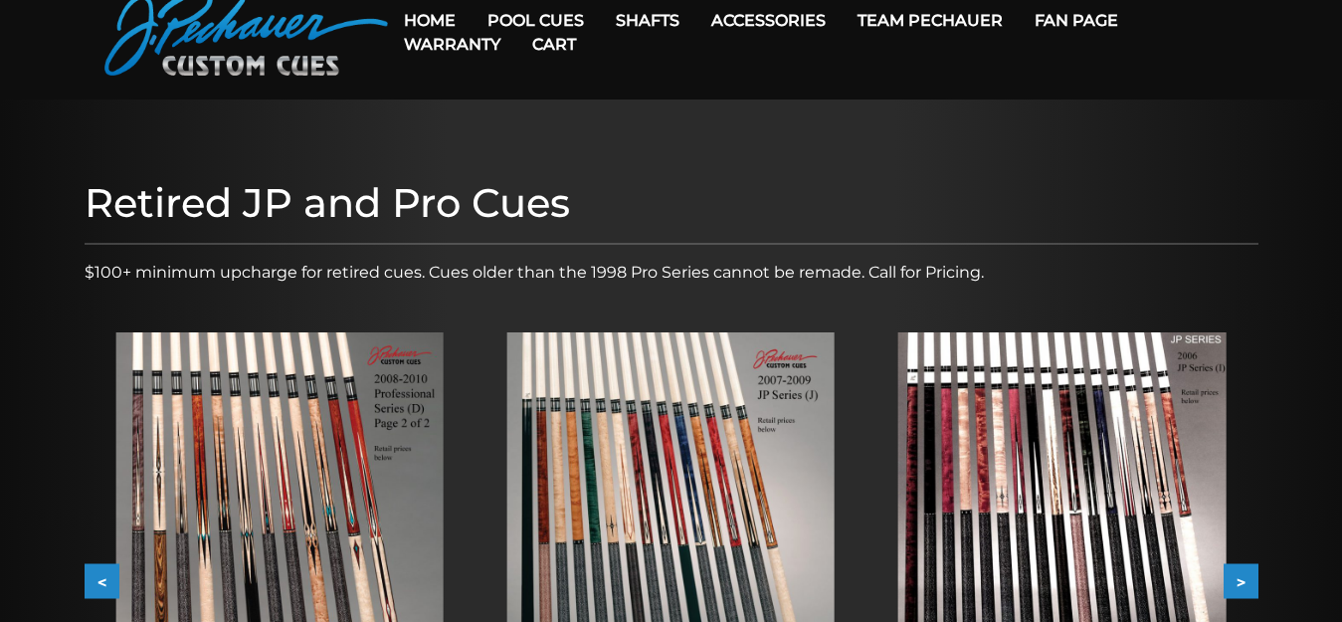
scroll to position [0, 0]
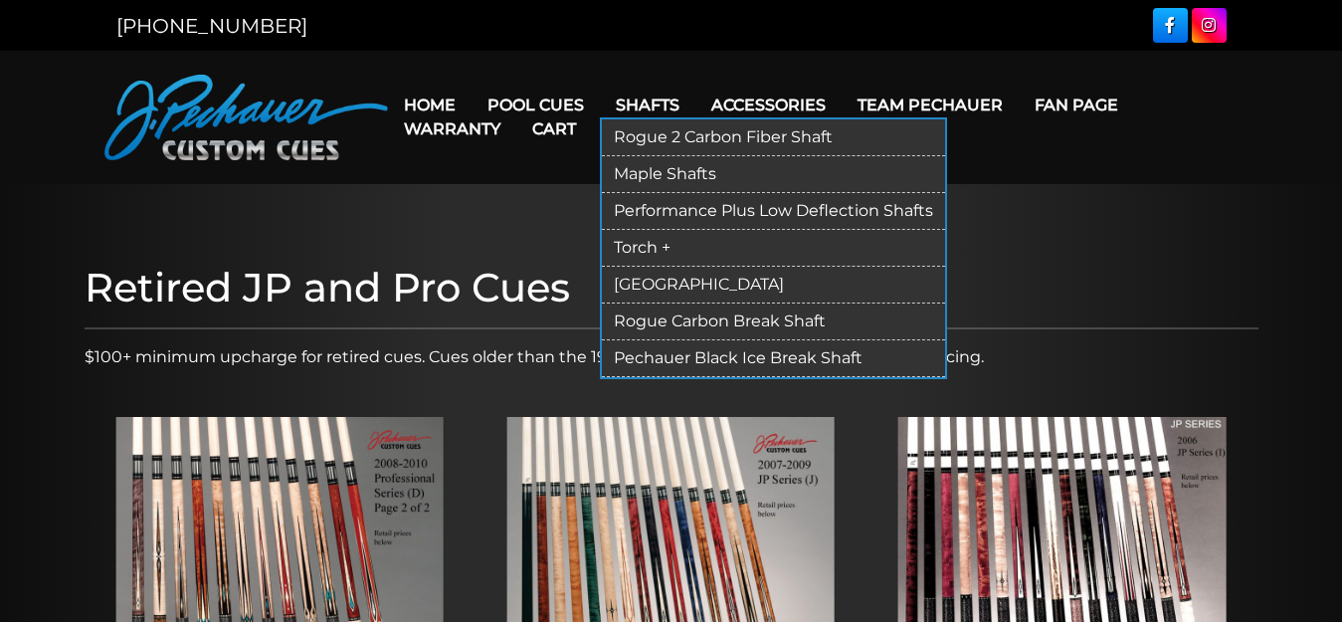
click at [657, 171] on link "Maple Shafts" at bounding box center [773, 174] width 343 height 37
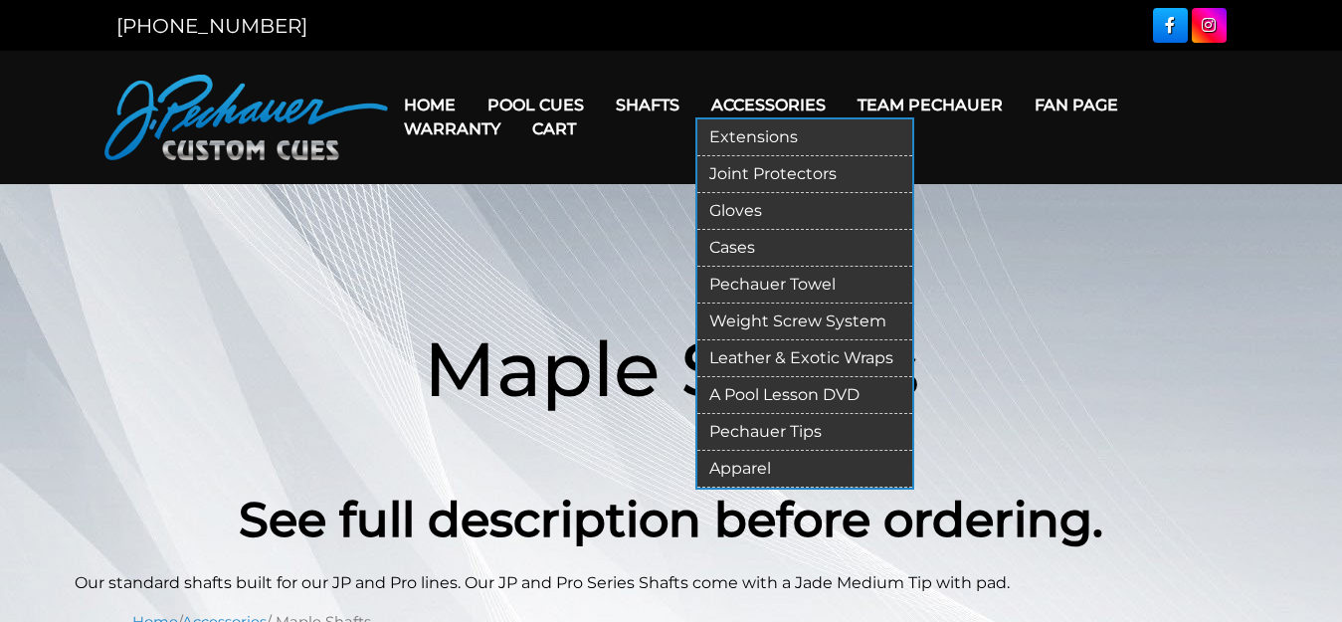
click at [737, 246] on link "Cases" at bounding box center [805, 248] width 215 height 37
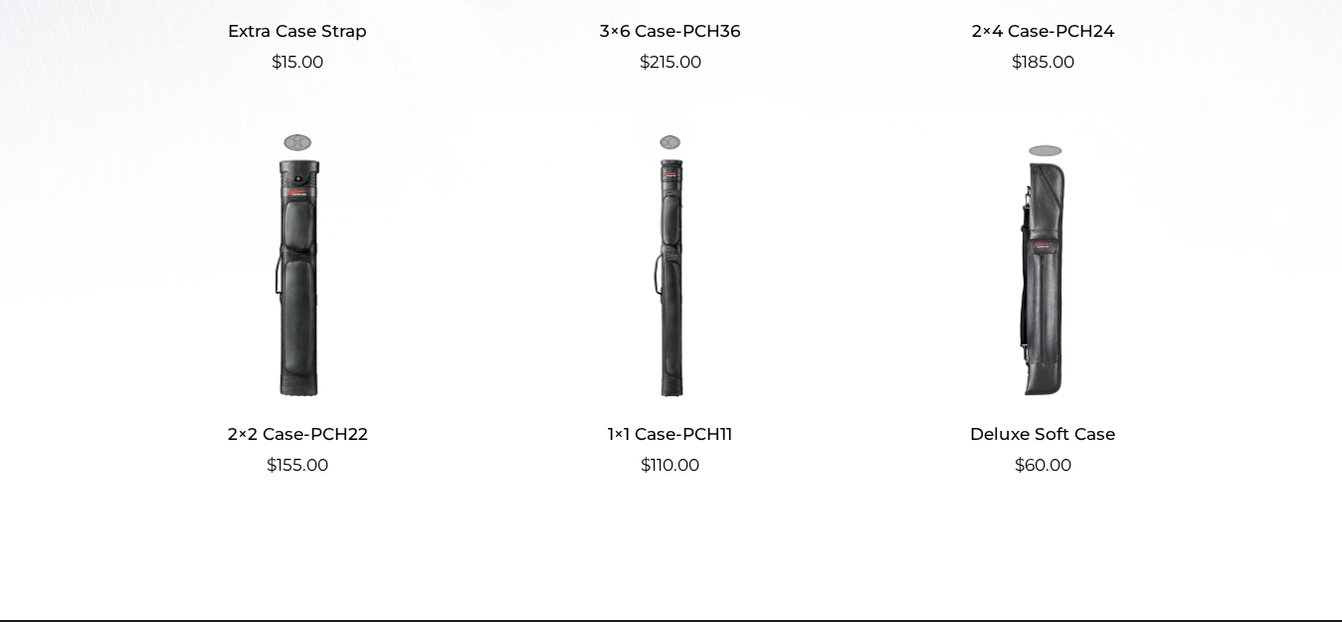
scroll to position [831, 0]
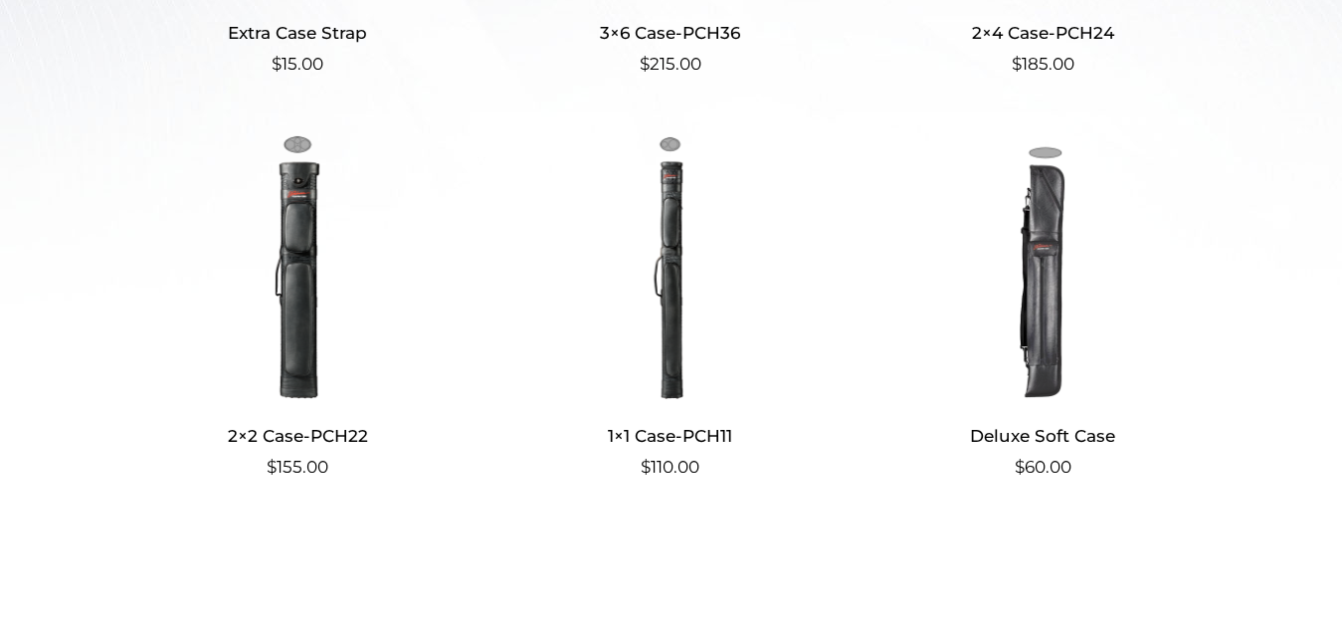
click at [301, 301] on img at bounding box center [297, 266] width 331 height 269
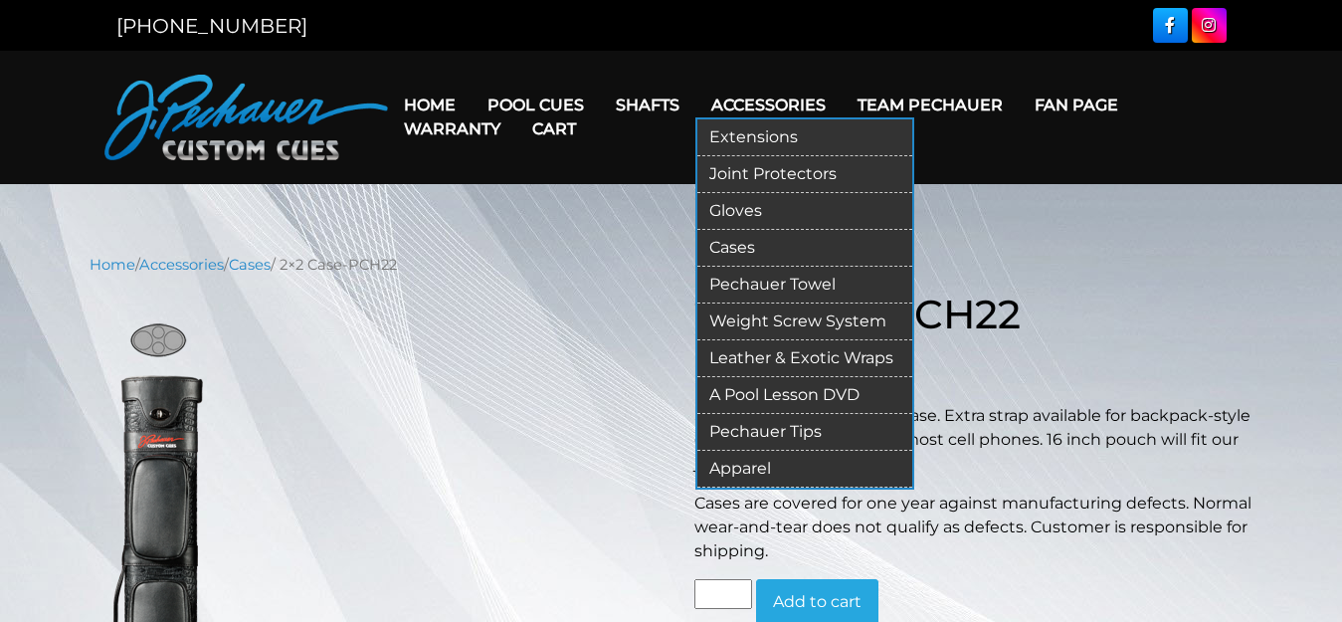
click at [743, 240] on link "Cases" at bounding box center [805, 248] width 215 height 37
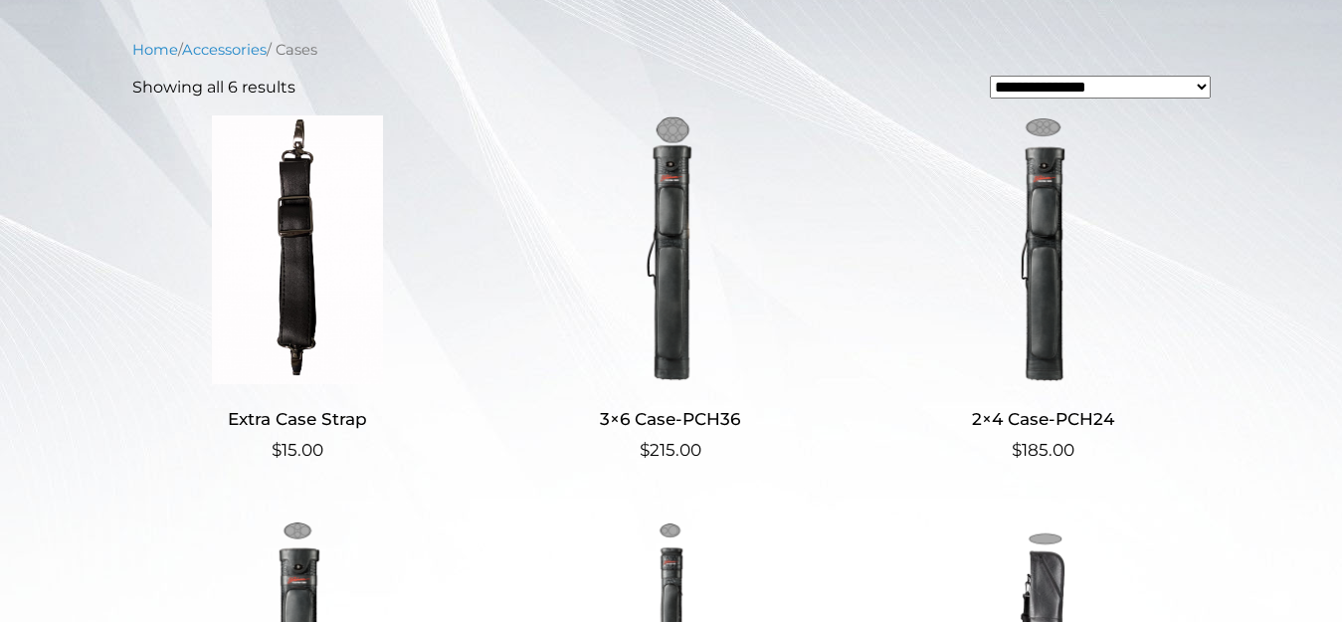
scroll to position [440, 0]
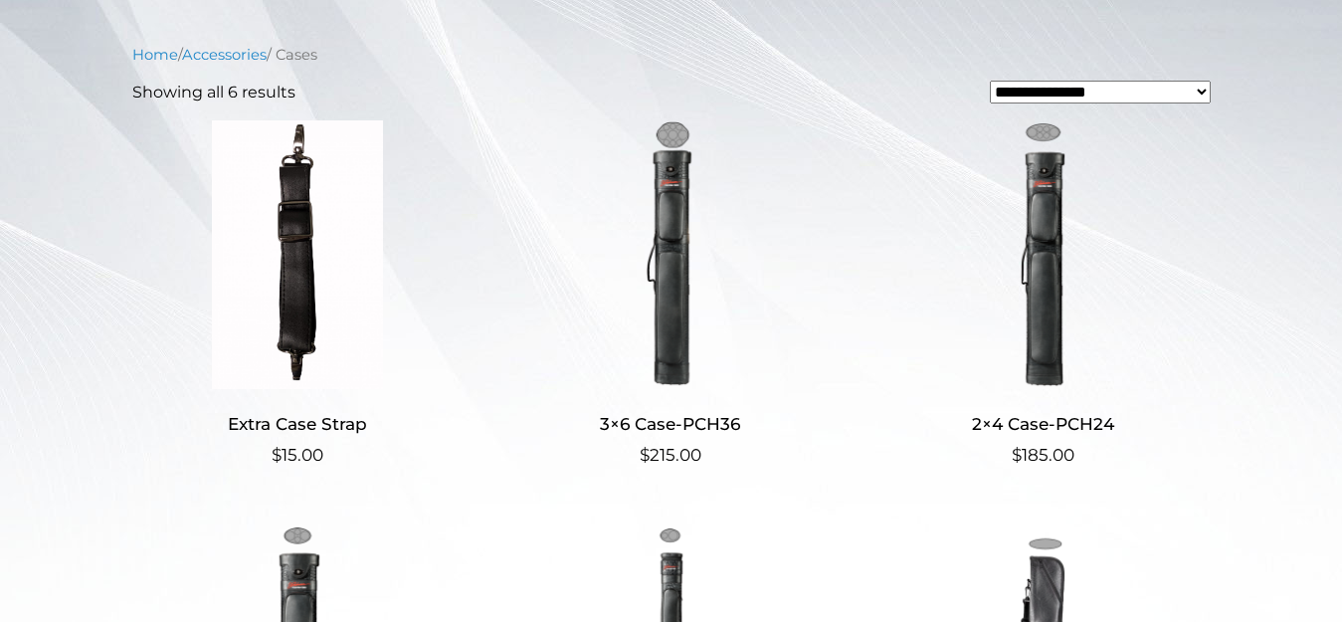
click at [1049, 224] on img at bounding box center [1043, 254] width 331 height 269
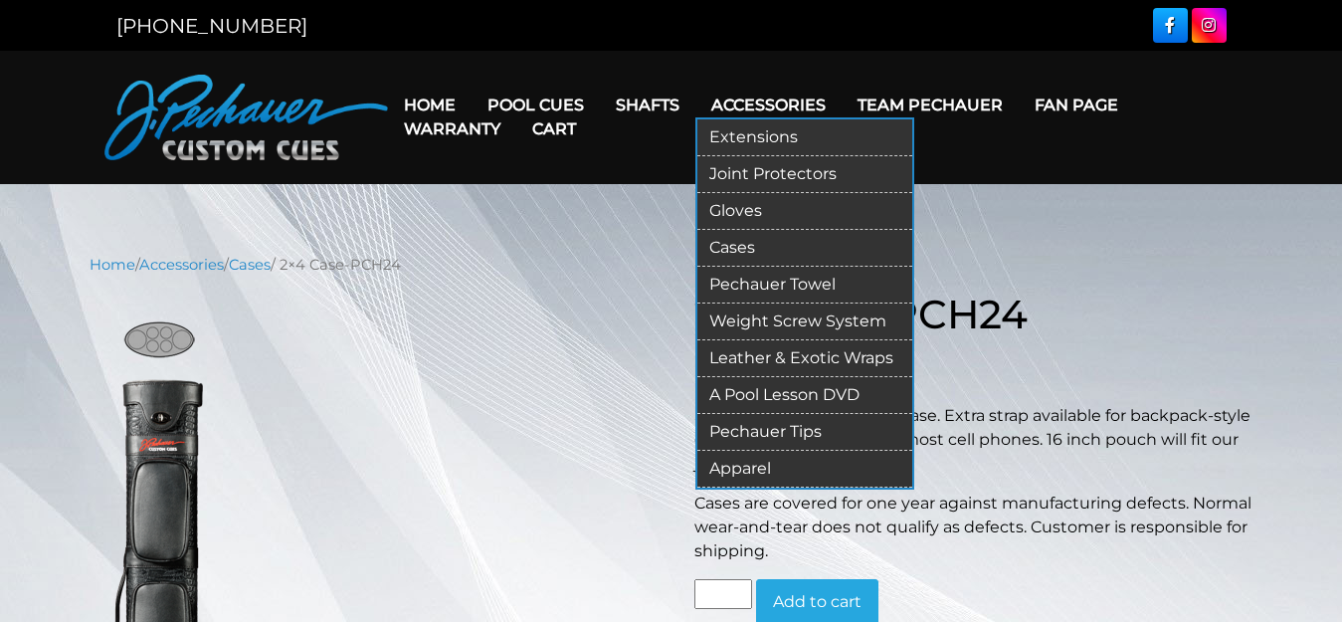
click at [760, 244] on link "Cases" at bounding box center [805, 248] width 215 height 37
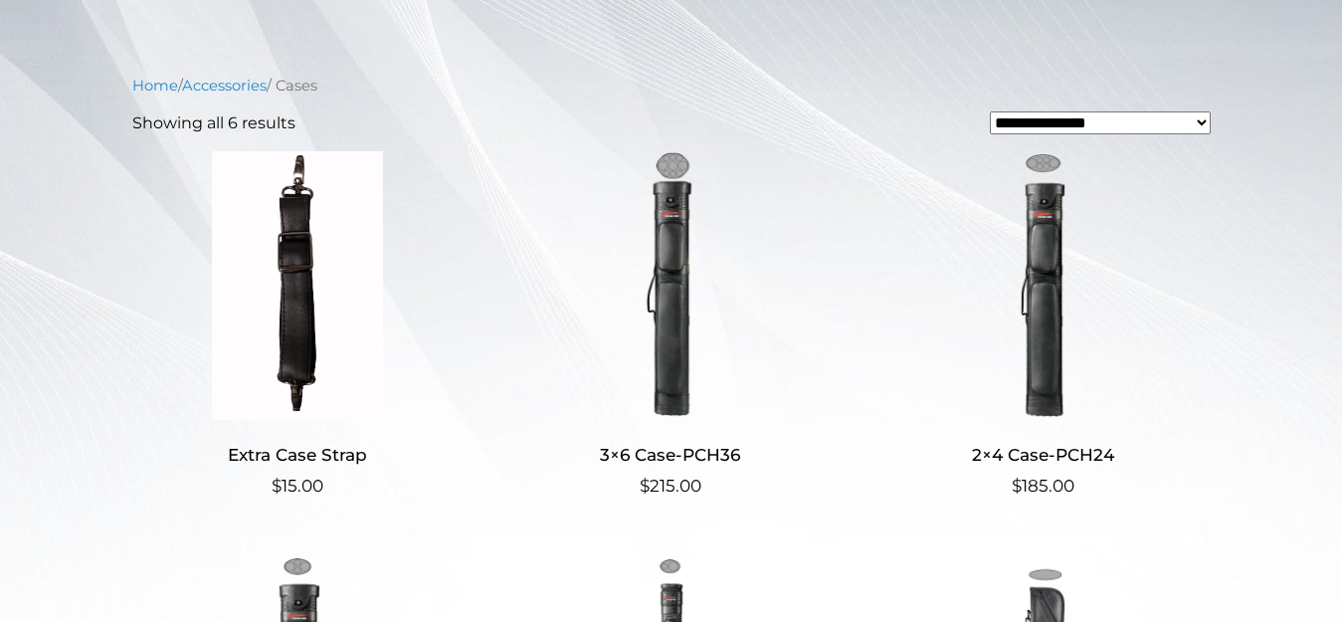
scroll to position [413, 0]
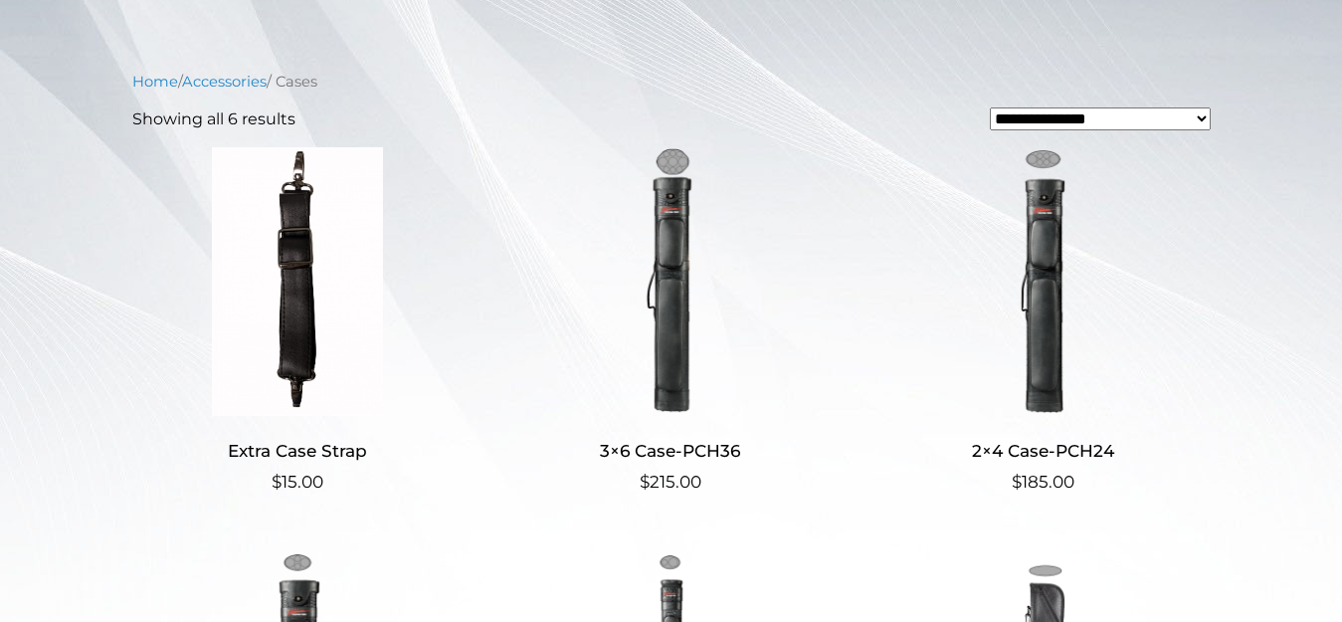
click at [670, 259] on img at bounding box center [669, 281] width 331 height 269
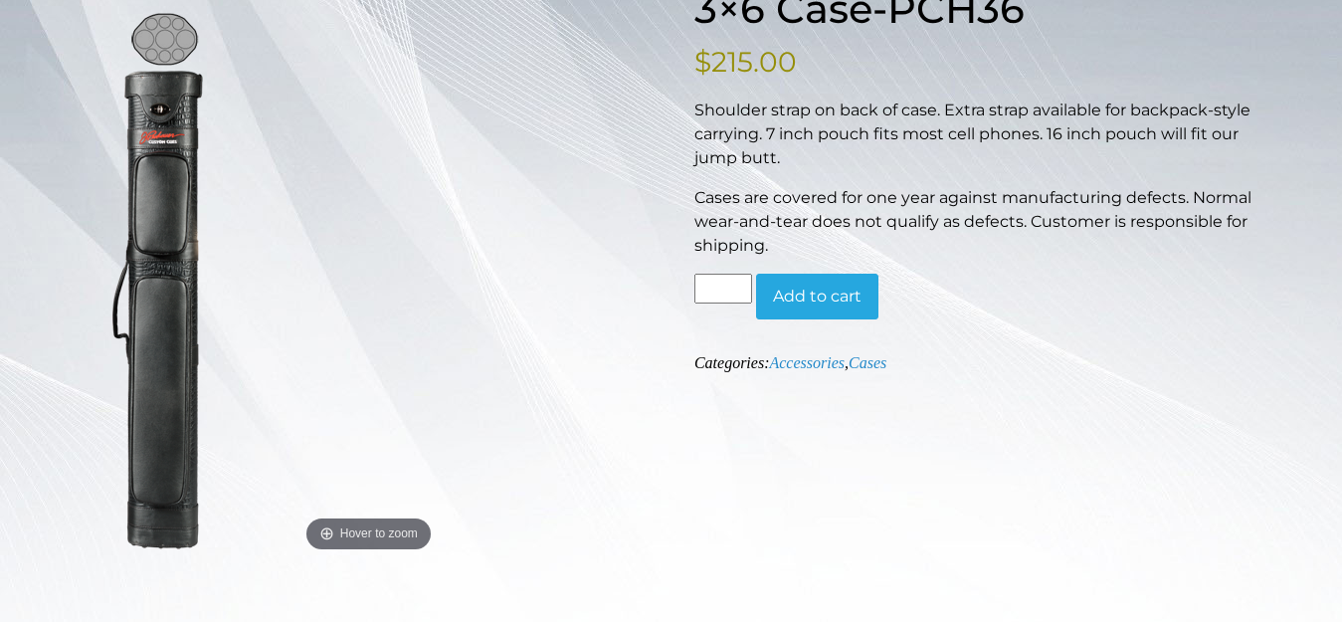
scroll to position [288, 0]
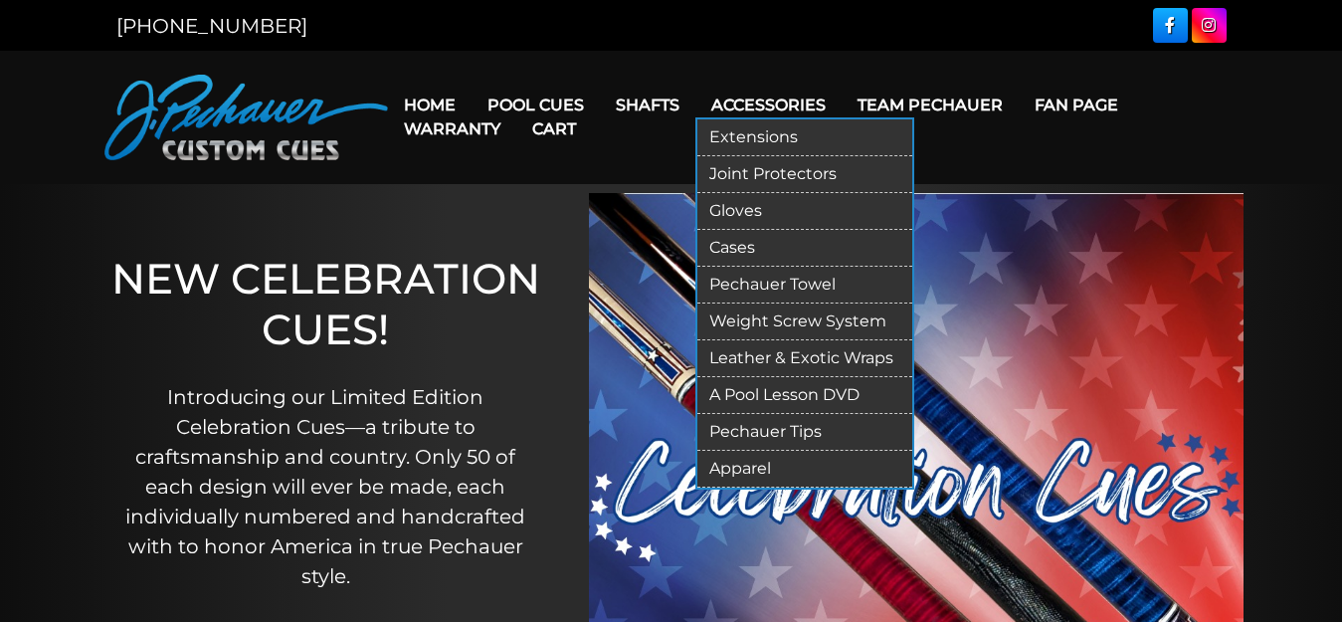
click at [729, 208] on link "Gloves" at bounding box center [805, 211] width 215 height 37
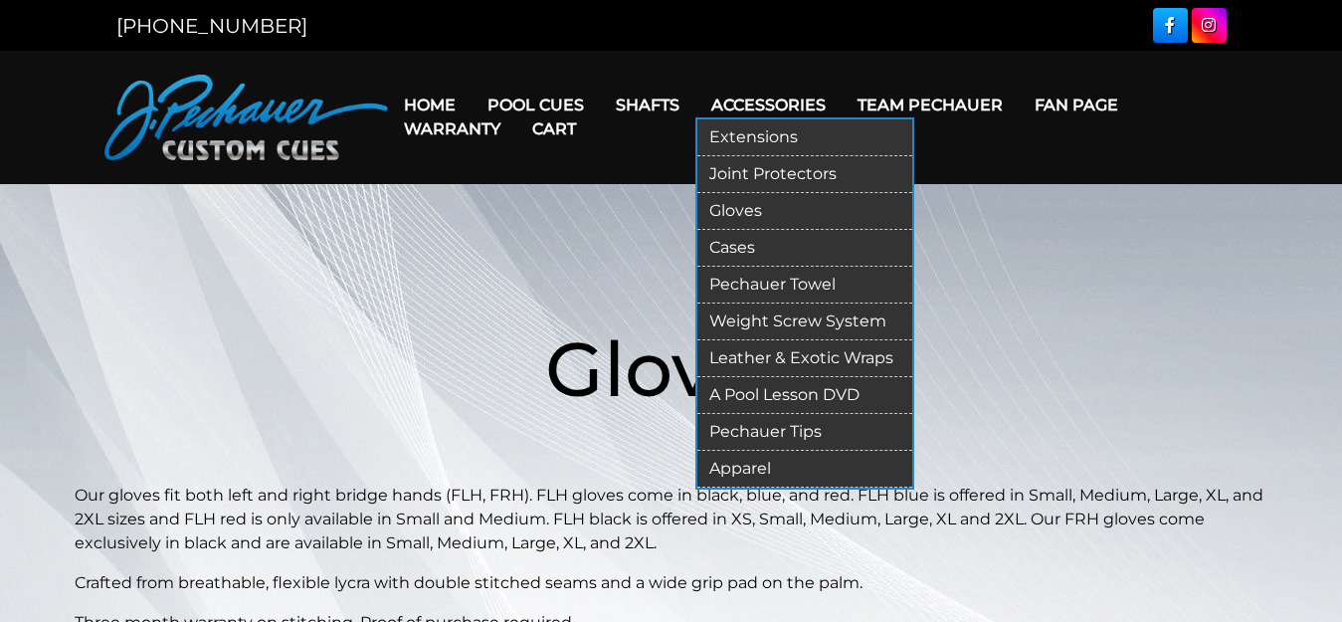
click at [762, 281] on link "Pechauer Towel" at bounding box center [805, 285] width 215 height 37
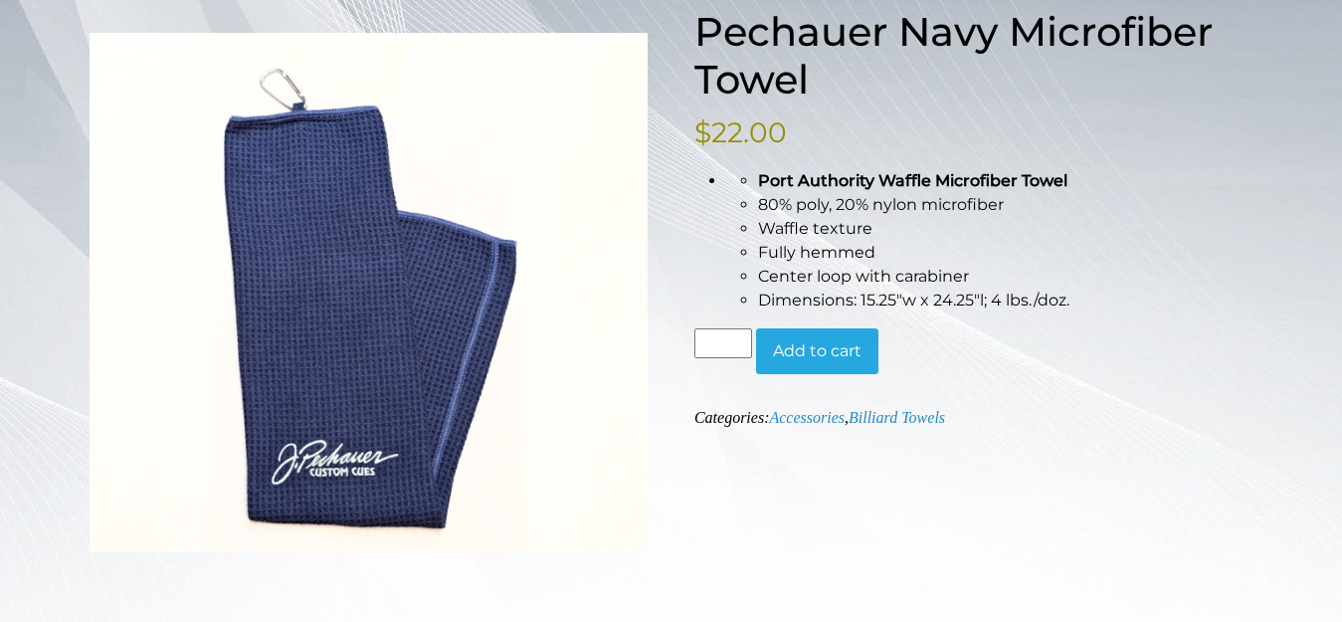
scroll to position [218, 0]
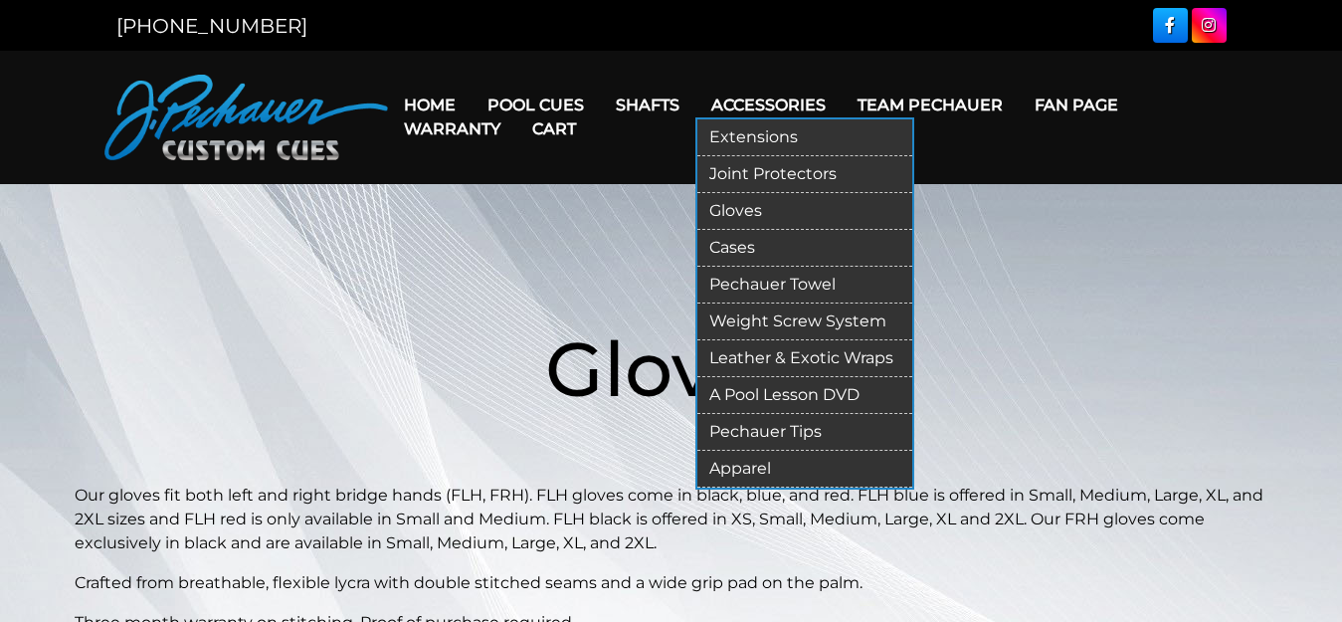
click at [781, 392] on link "A Pool Lesson DVD" at bounding box center [805, 395] width 215 height 37
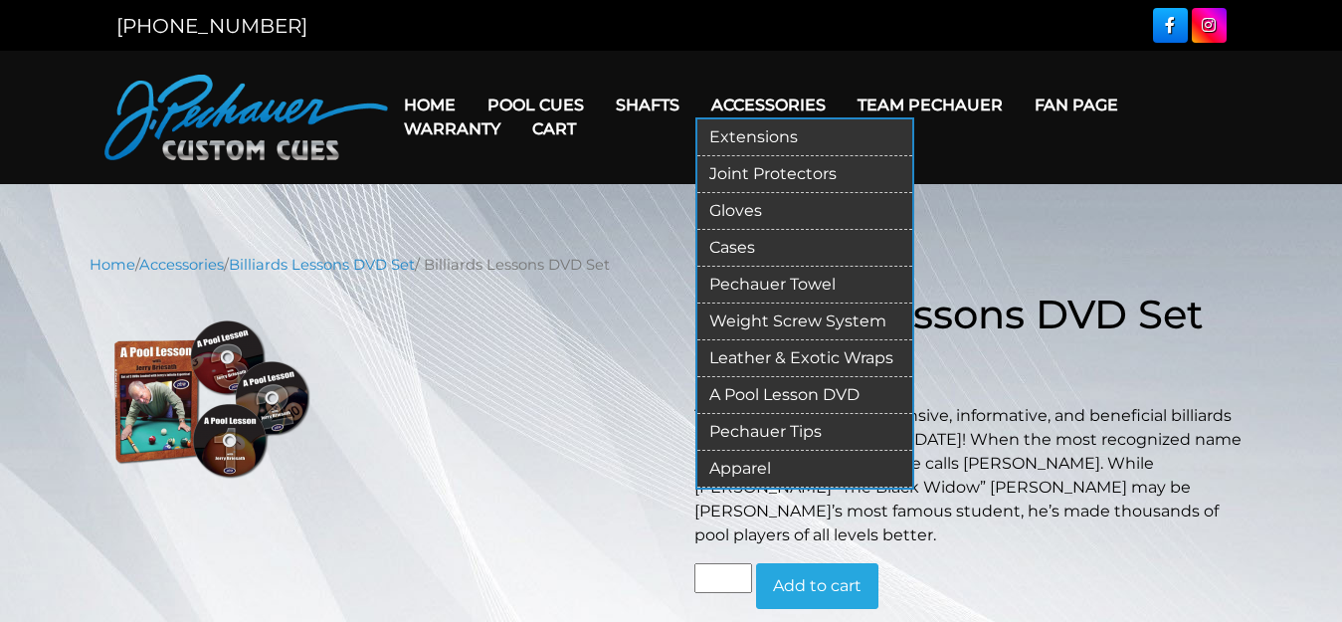
click at [767, 424] on link "Pechauer Tips" at bounding box center [805, 432] width 215 height 37
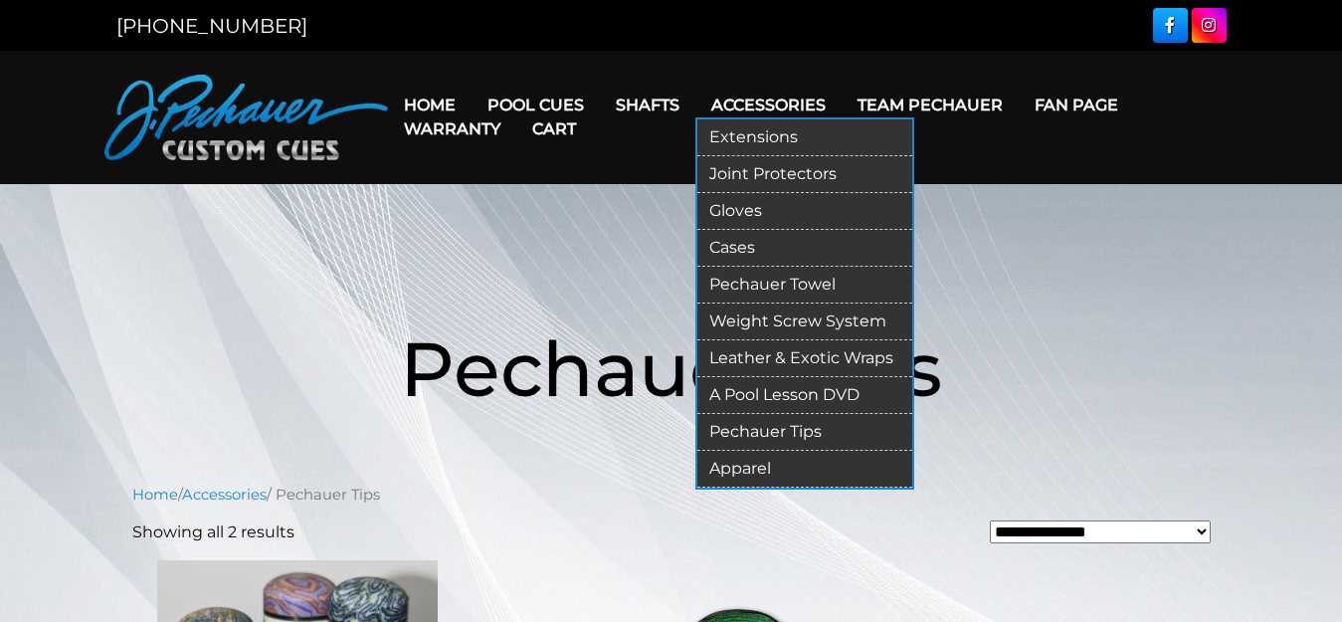
click at [745, 463] on link "Apparel" at bounding box center [805, 469] width 215 height 37
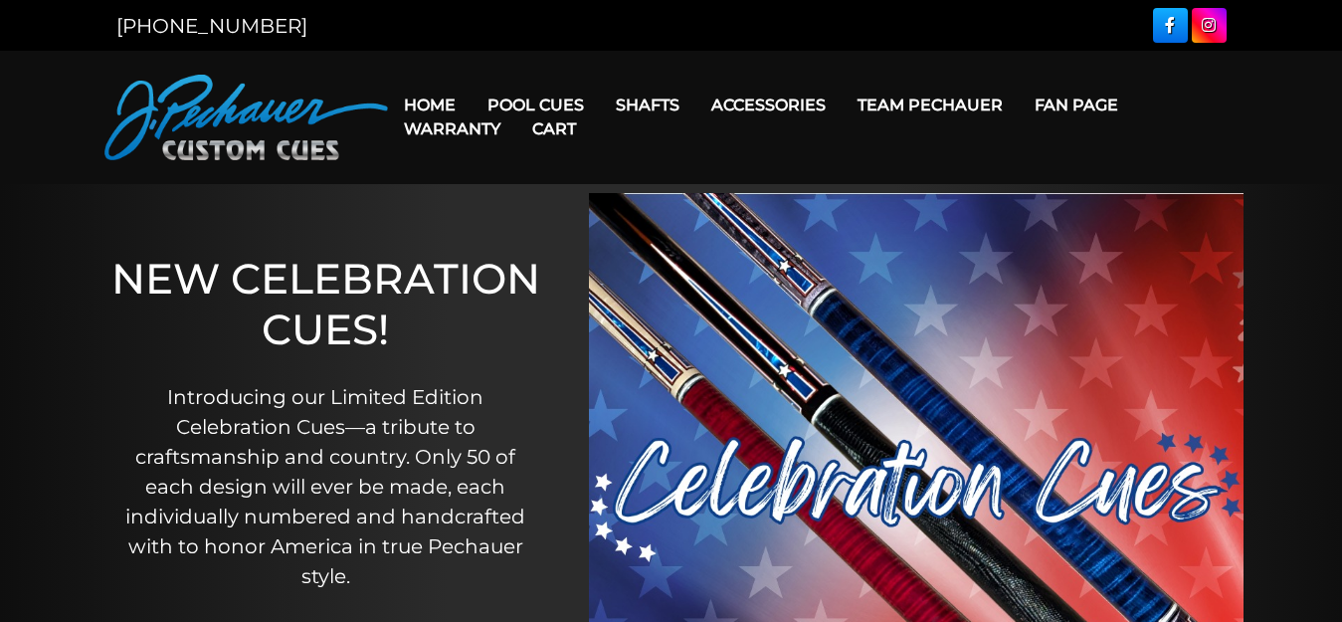
click at [922, 99] on link "Team Pechauer" at bounding box center [930, 105] width 177 height 51
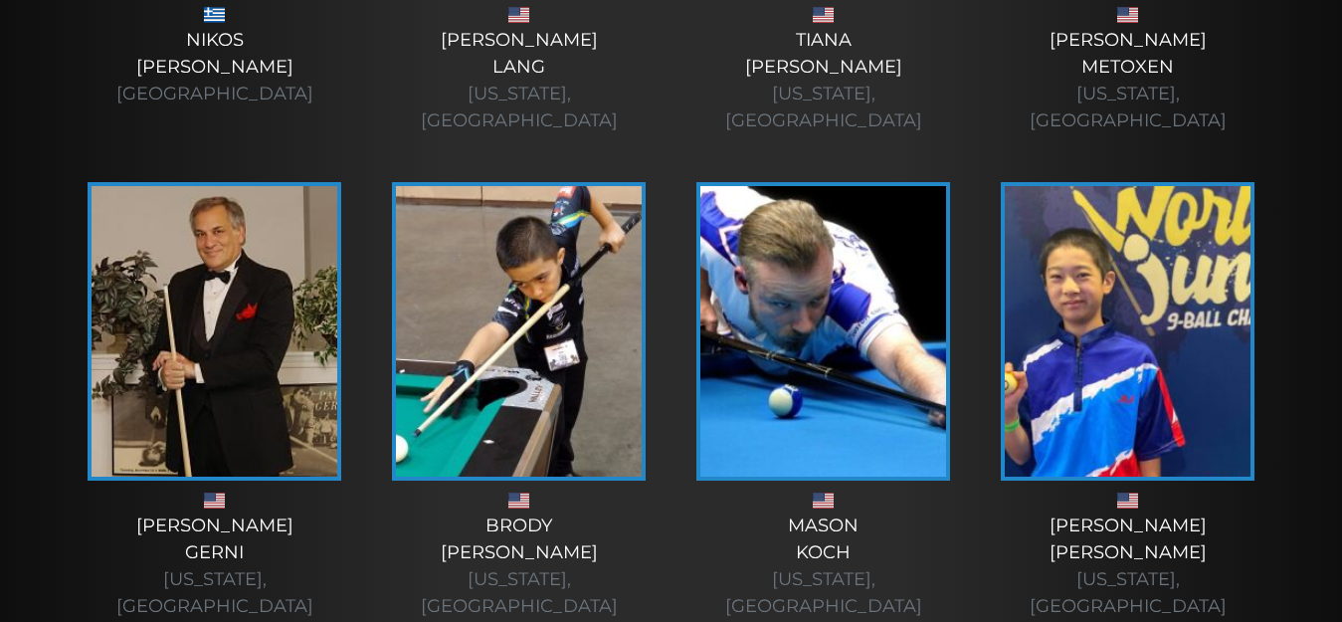
scroll to position [2821, 0]
click at [210, 260] on img at bounding box center [215, 332] width 246 height 291
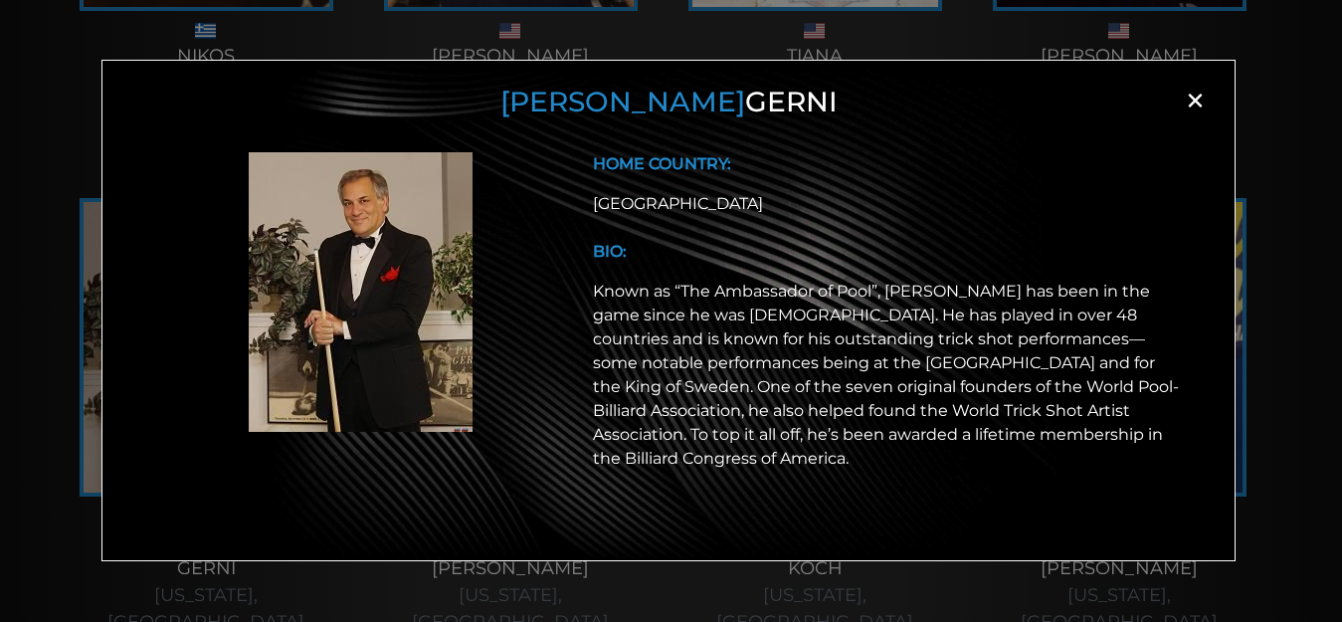
scroll to position [2793, 0]
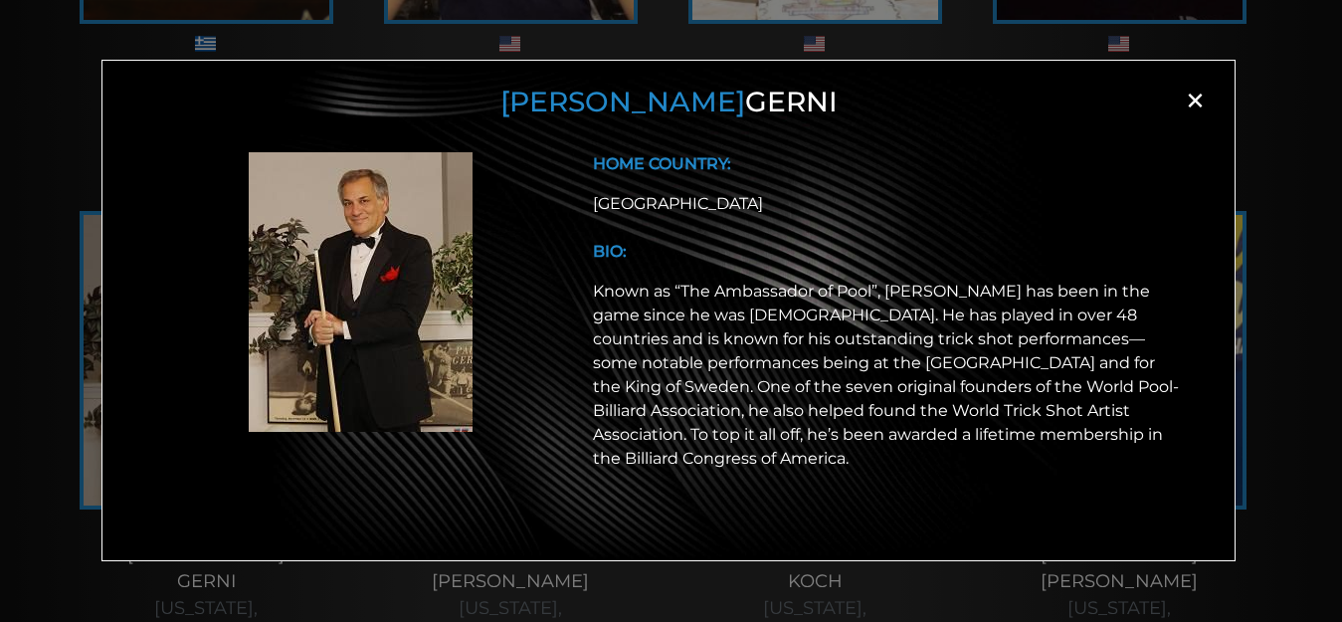
click at [1193, 98] on span "×" at bounding box center [1195, 101] width 30 height 30
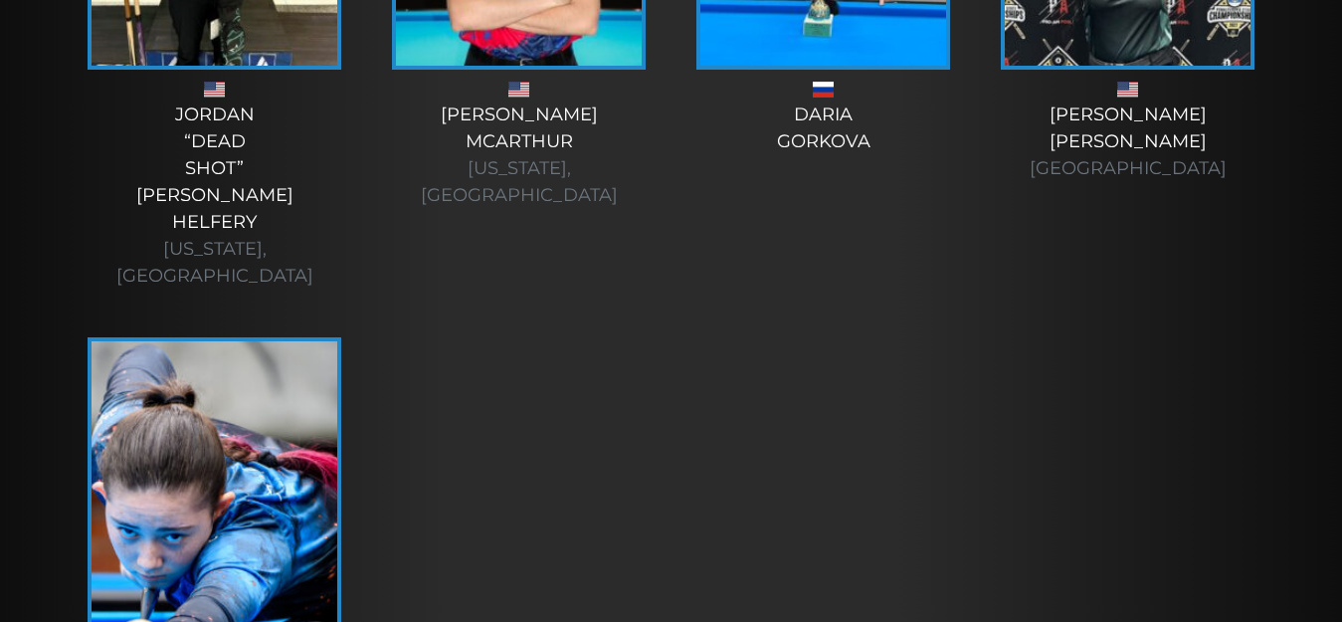
scroll to position [7227, 0]
